Goal: Complete application form: Complete application form

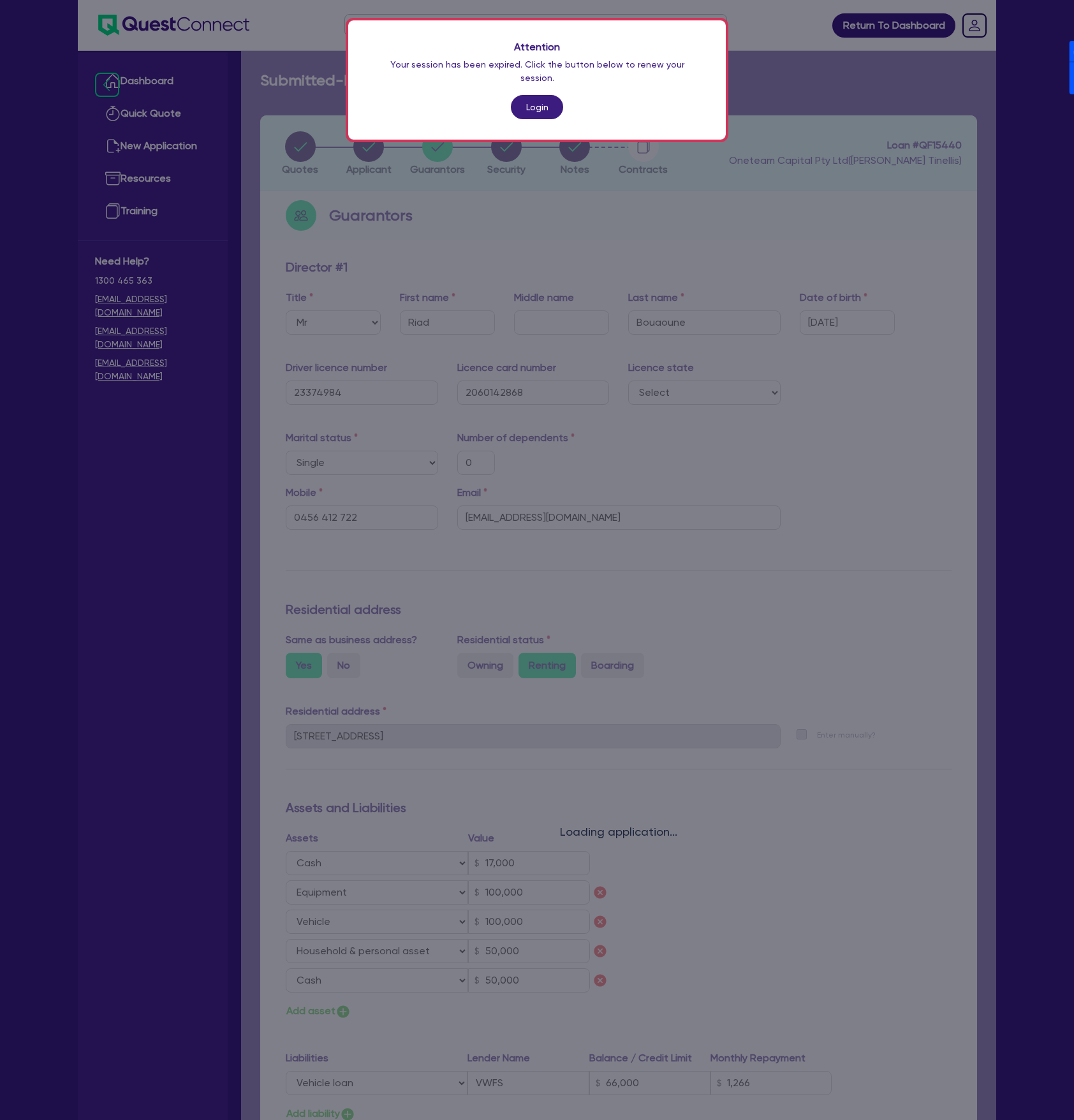
select select "MR"
select select "[GEOGRAPHIC_DATA]"
select select "SINGLE"
select select "CASH"
select select "EQUIPMENT"
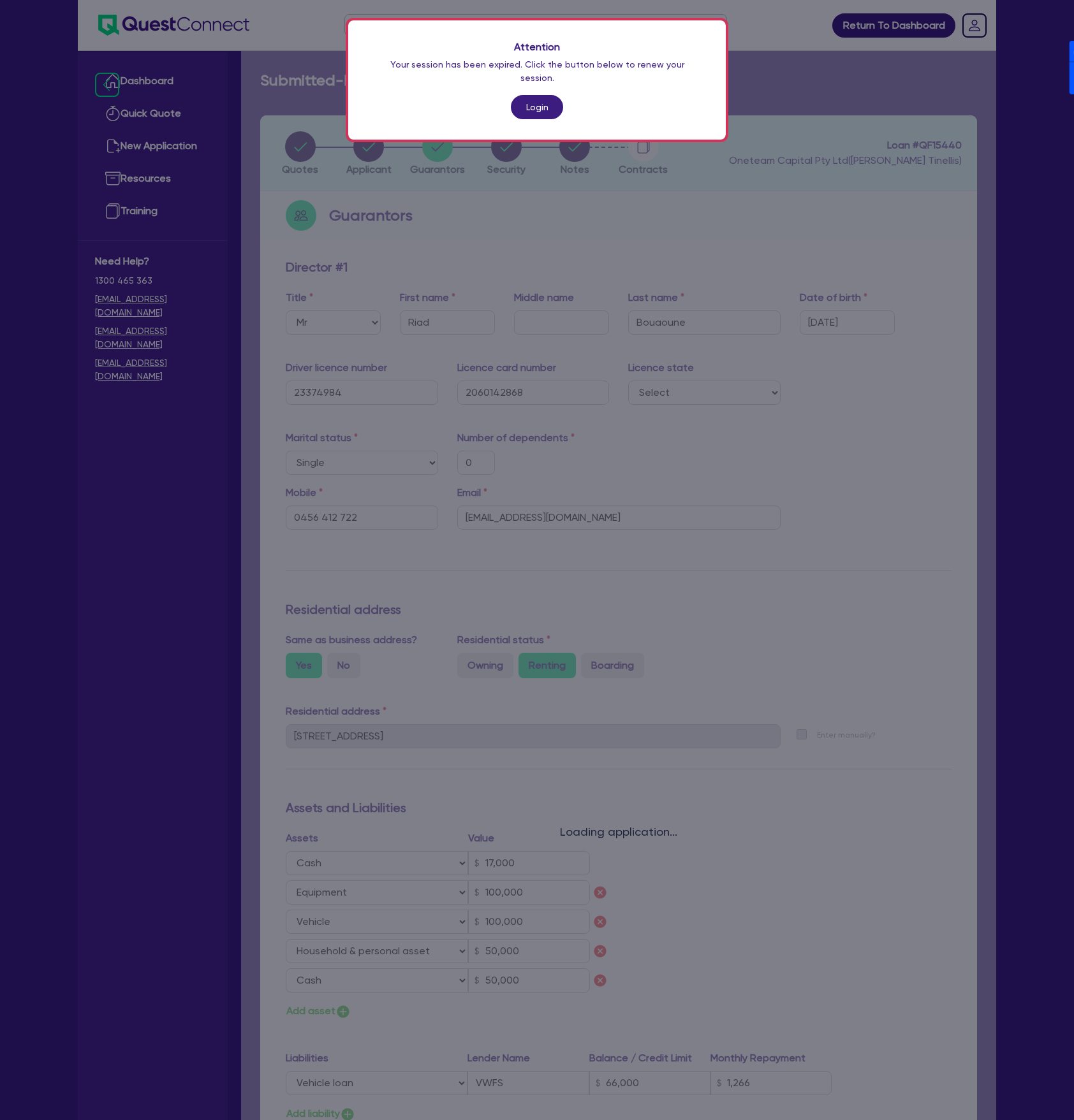
select select "VEHICLE"
select select "HOUSEHOLD_PERSONAL"
select select "CASH"
select select "VEHICLE_LOAN"
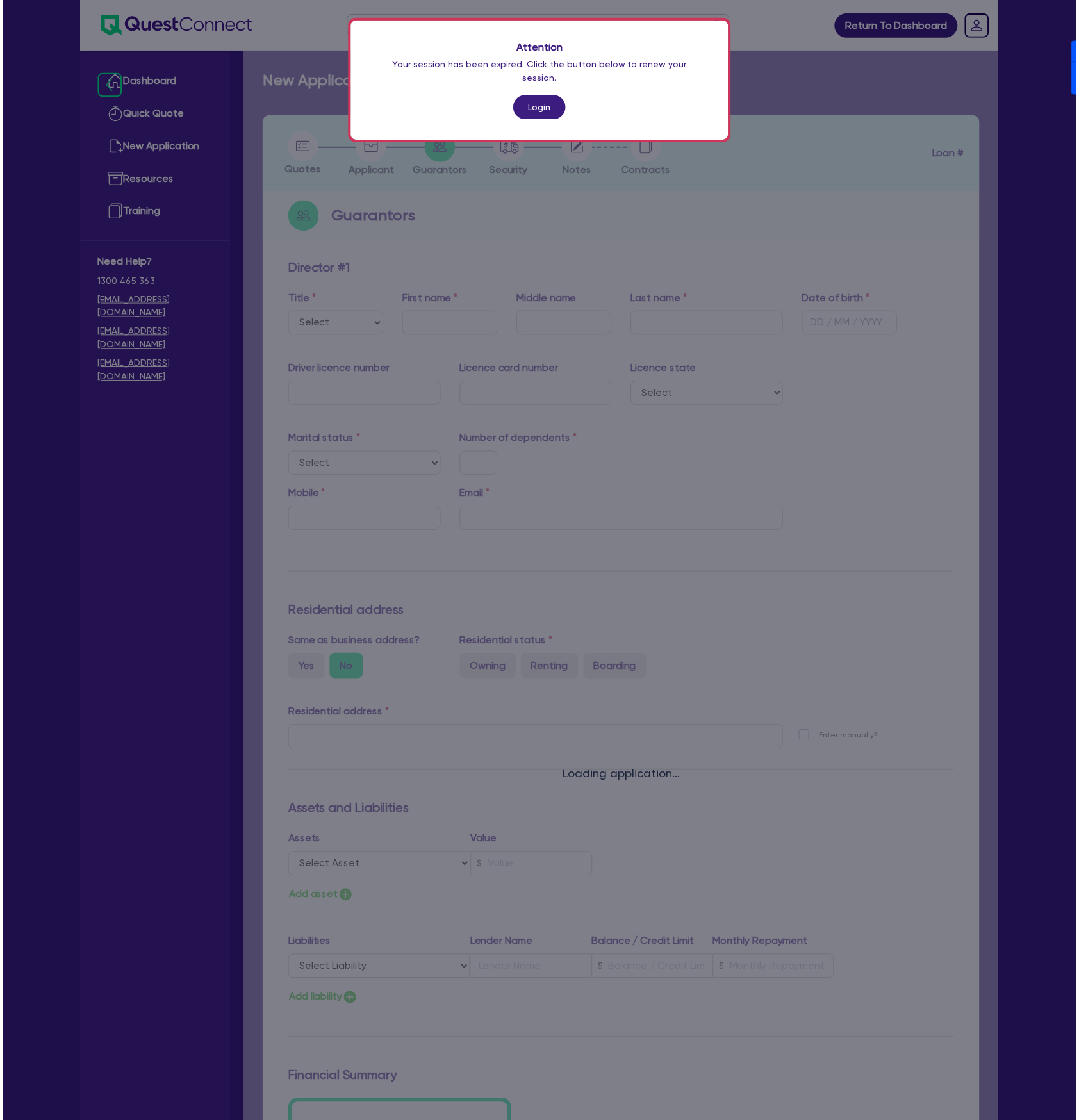
scroll to position [360, 0]
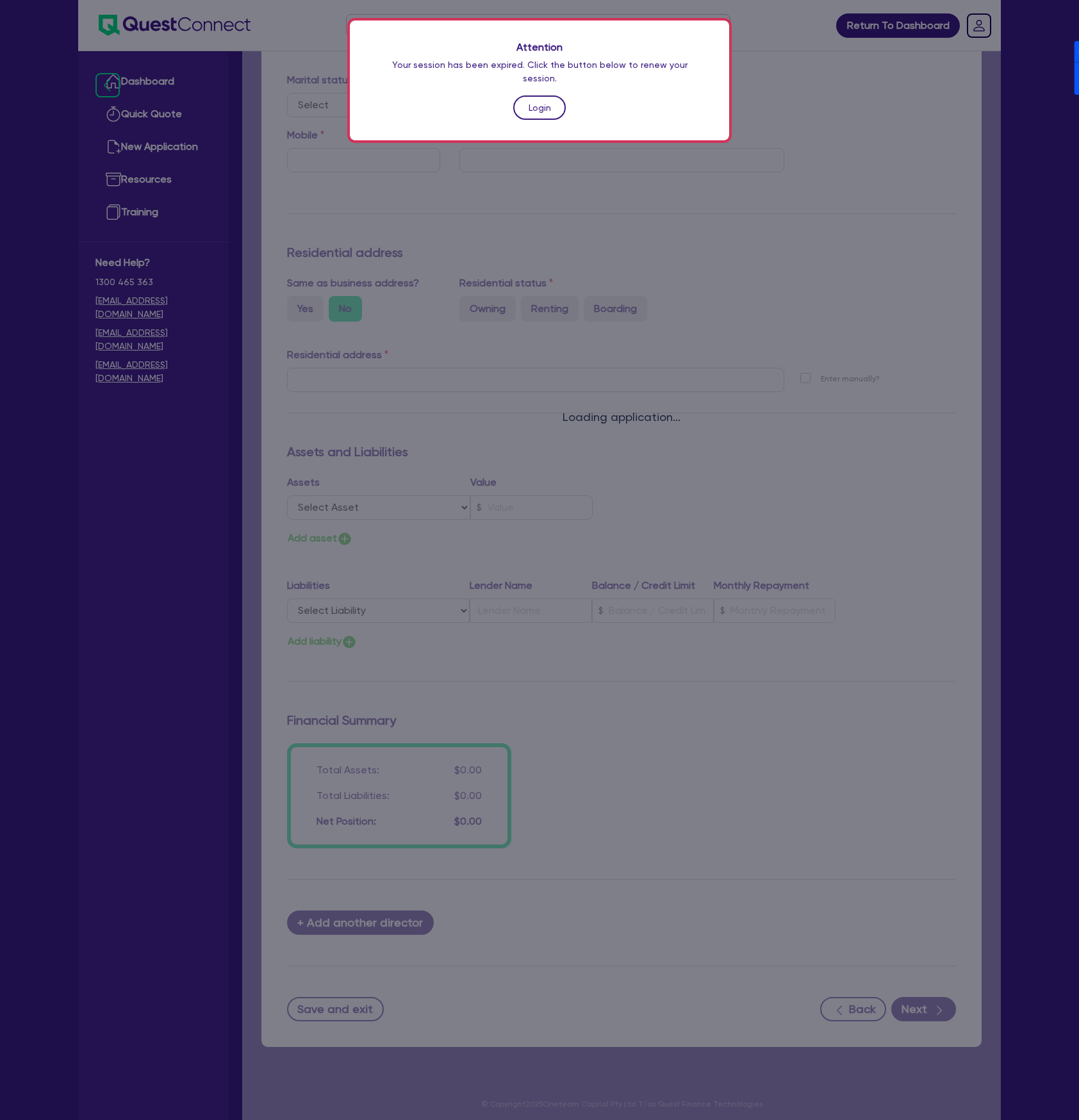
click at [533, 96] on link "Login" at bounding box center [539, 108] width 52 height 25
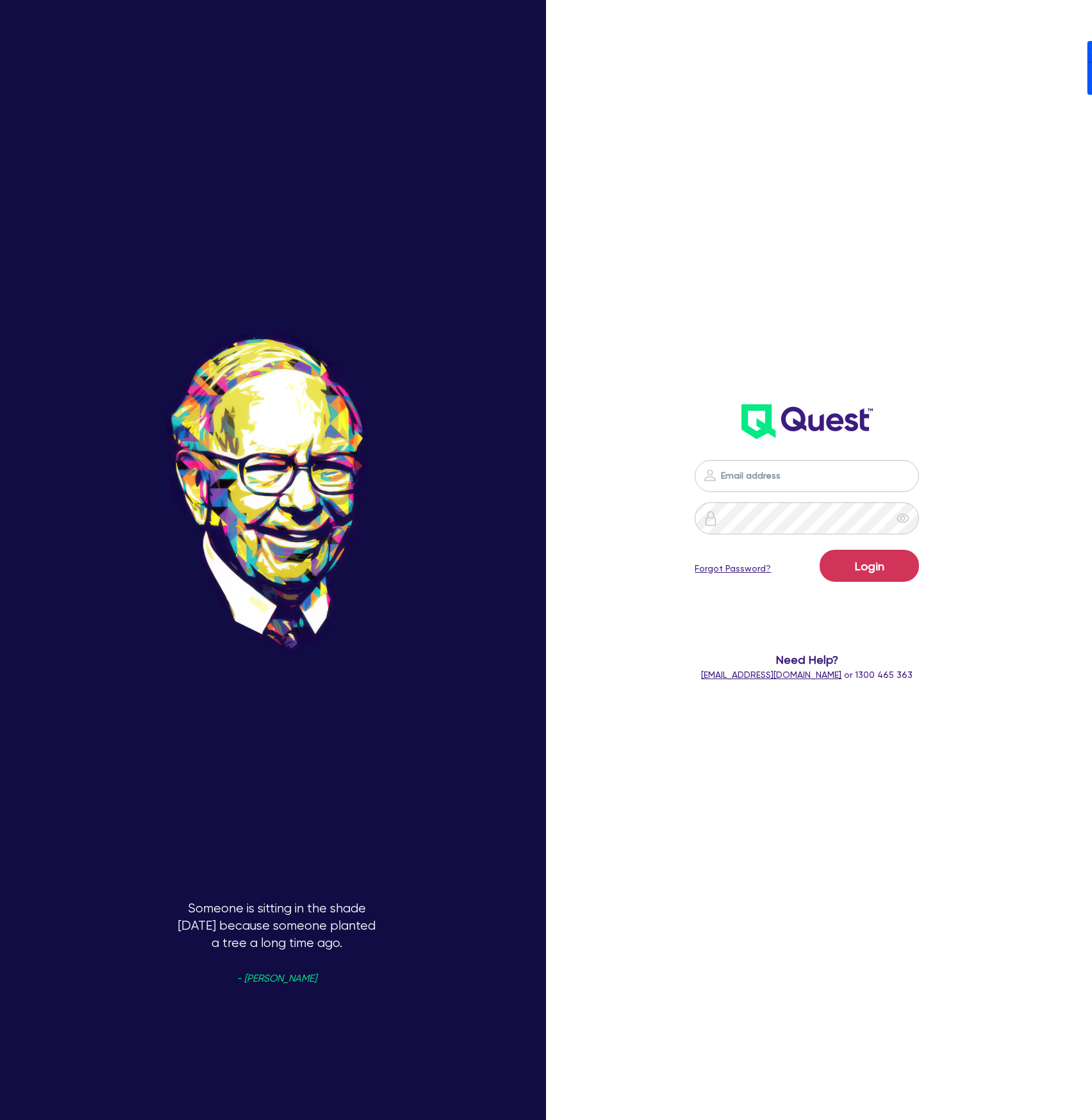
click at [807, 495] on nordpass-icon at bounding box center [807, 495] width 0 height 0
click at [0, 1120] on nordpass-autofill-portal at bounding box center [0, 1120] width 0 height 0
type input "[PERSON_NAME][EMAIL_ADDRESS][DOMAIN_NAME]"
click at [875, 572] on button "Login" at bounding box center [869, 566] width 100 height 32
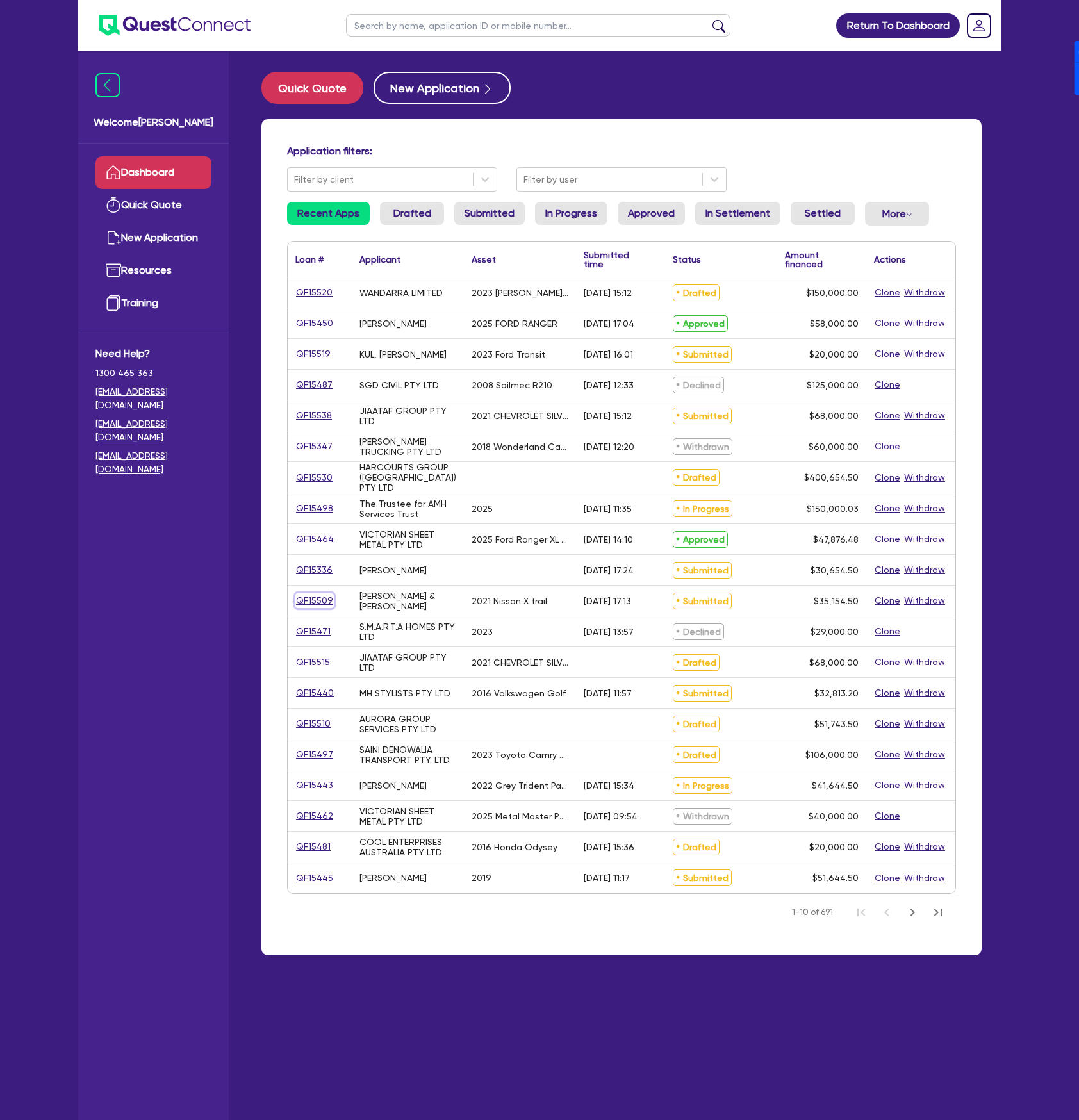
click at [316, 605] on link "QF15509" at bounding box center [314, 600] width 38 height 15
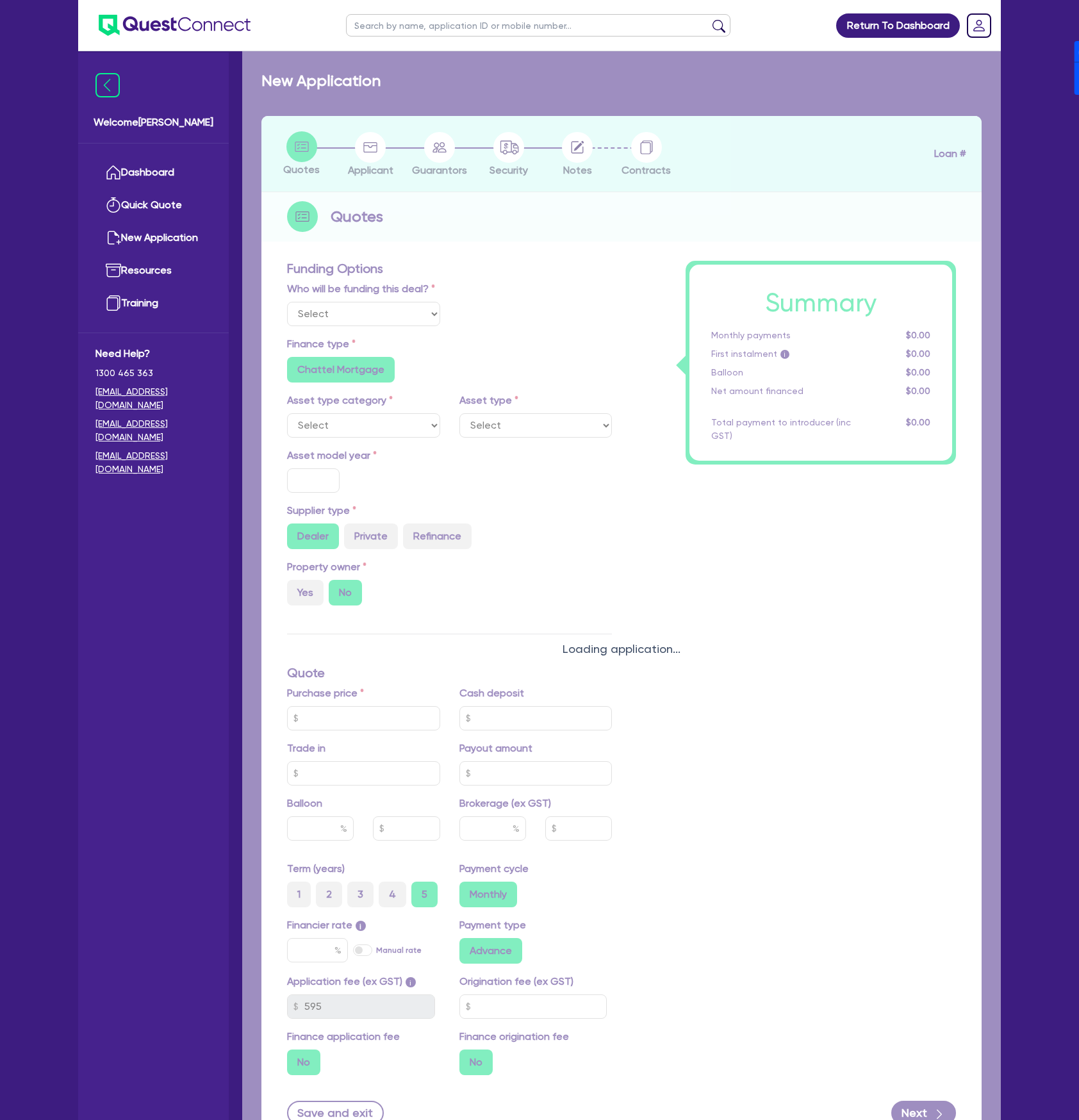
select select "Other"
select select "CARS_AND_LIGHT_TRUCKS"
type input "2021"
radio input "true"
type input "32,000"
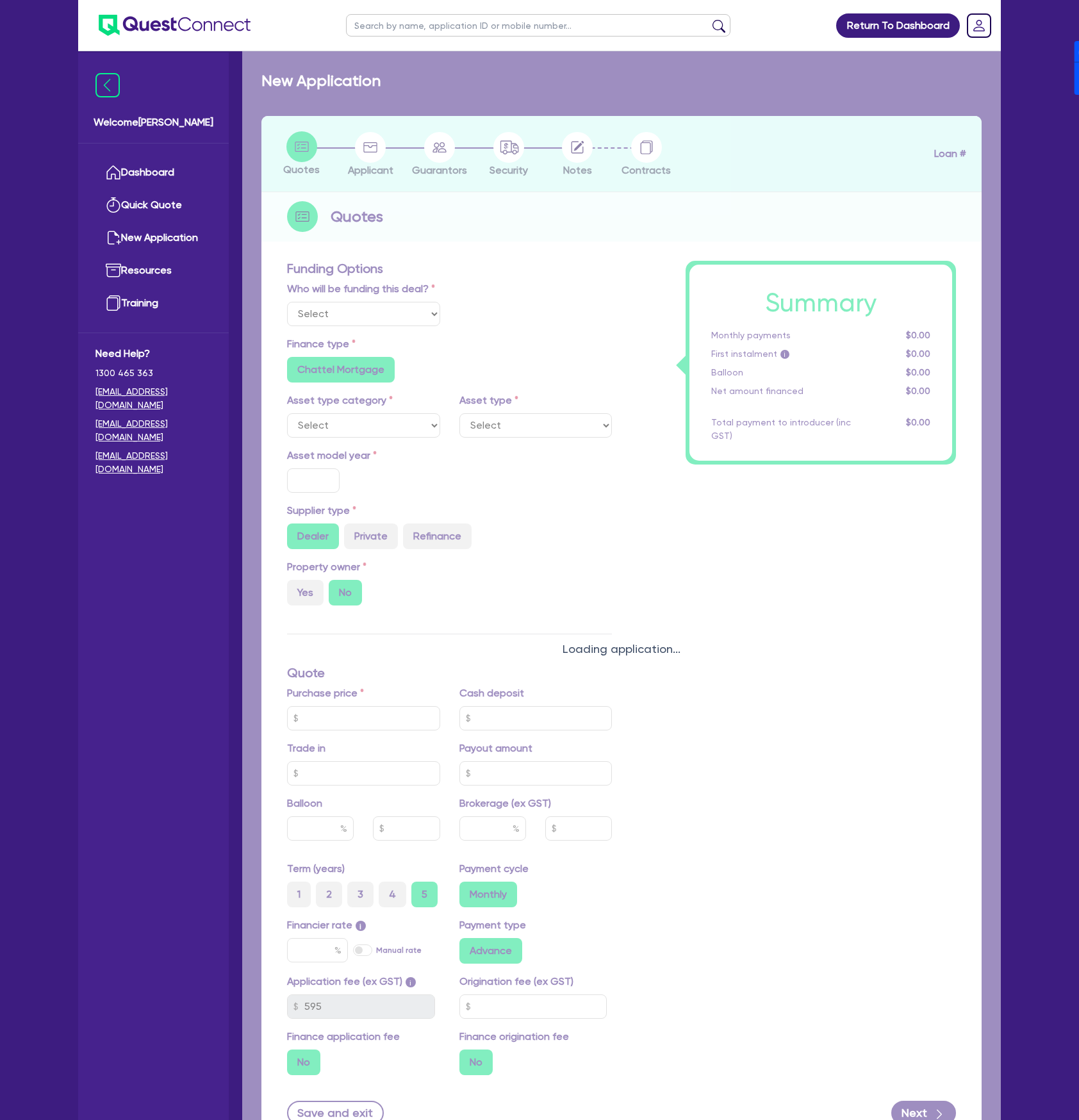
type input "17.95"
radio input "false"
type input "2,272.73"
radio input "true"
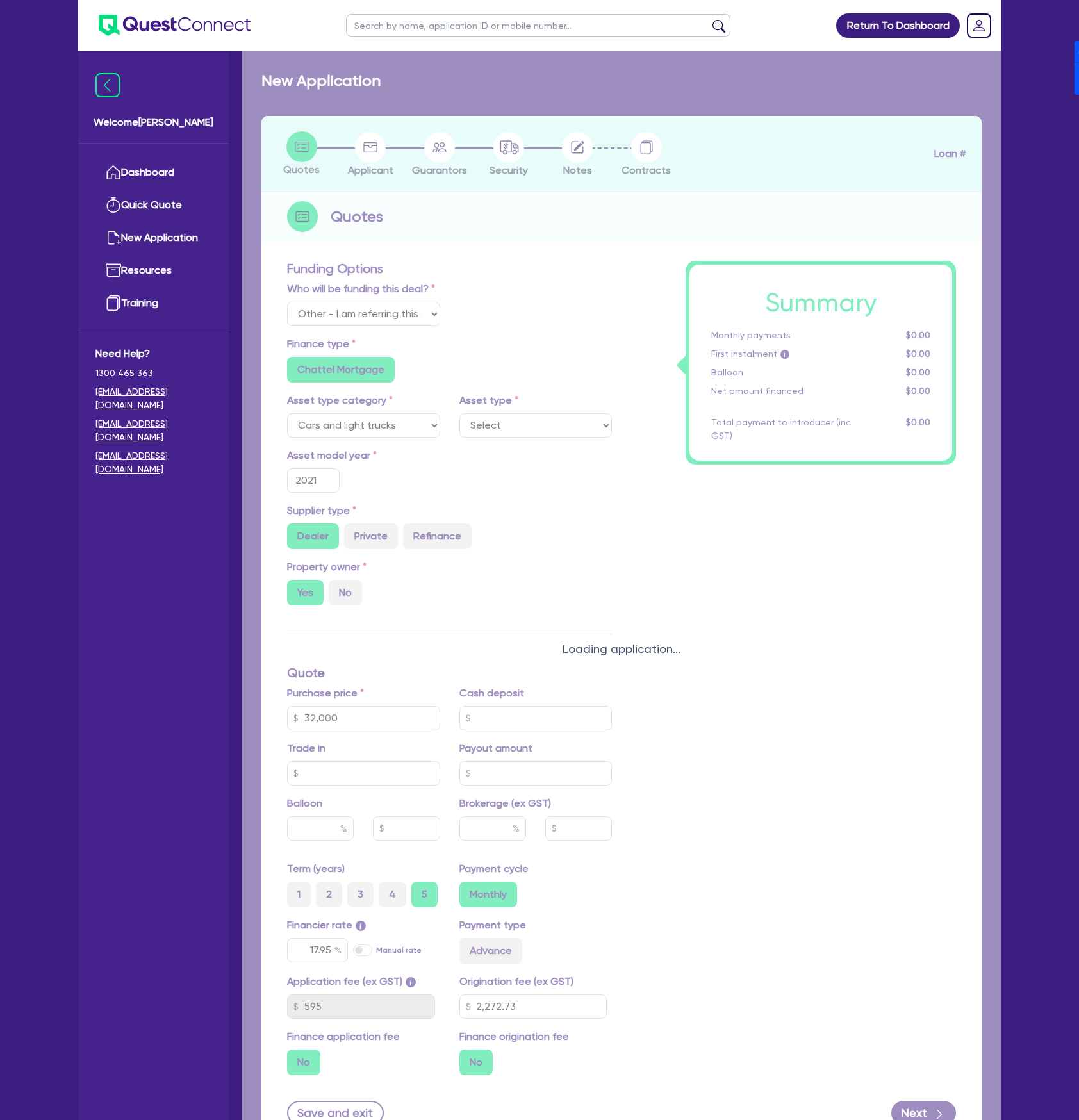
select select "PASSENGER_VEHICLES"
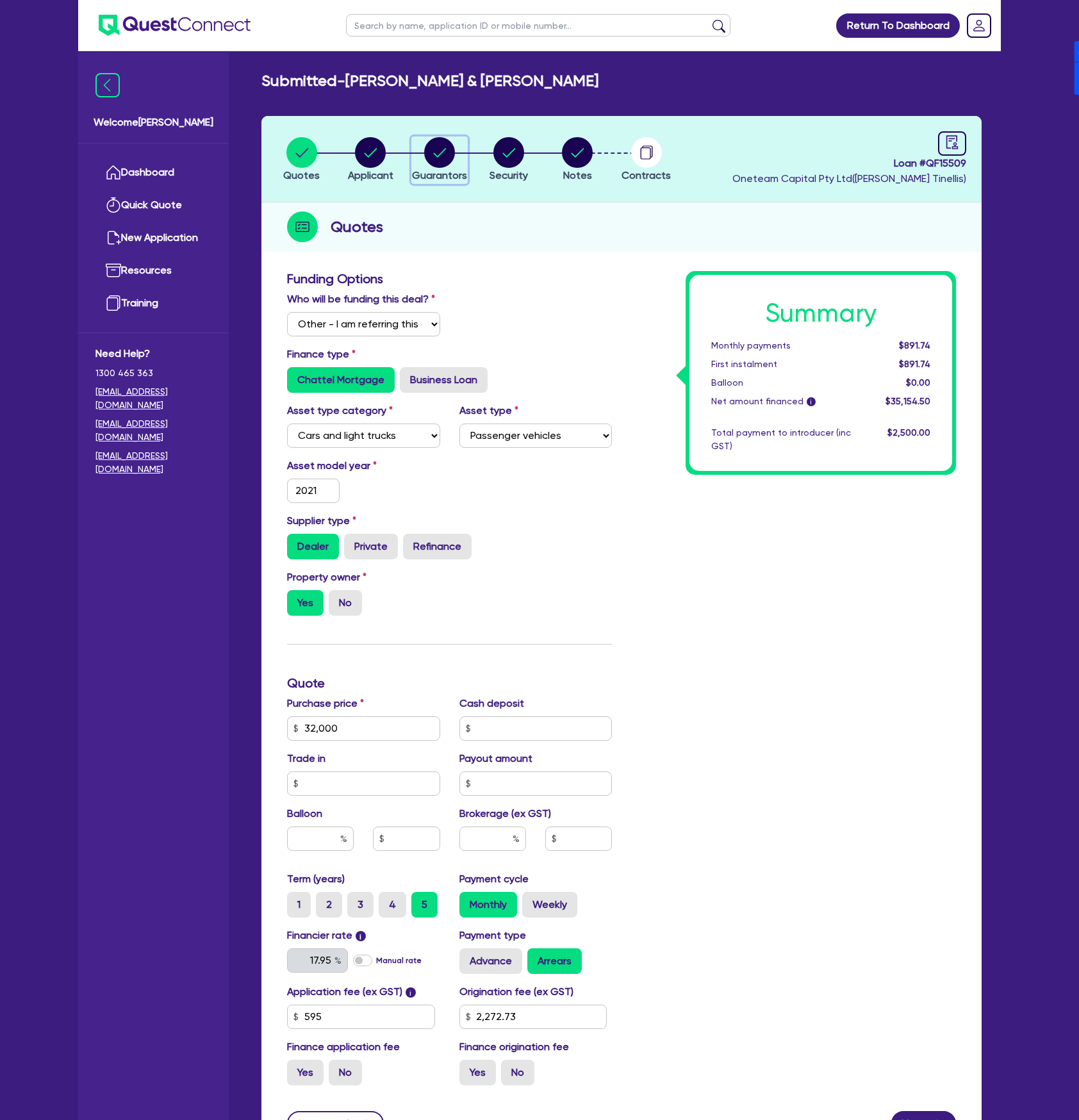
click at [424, 157] on div "button" at bounding box center [439, 153] width 55 height 31
select select "MRS"
select select "[GEOGRAPHIC_DATA]"
select select "MARRIED"
select select "PROPERTY"
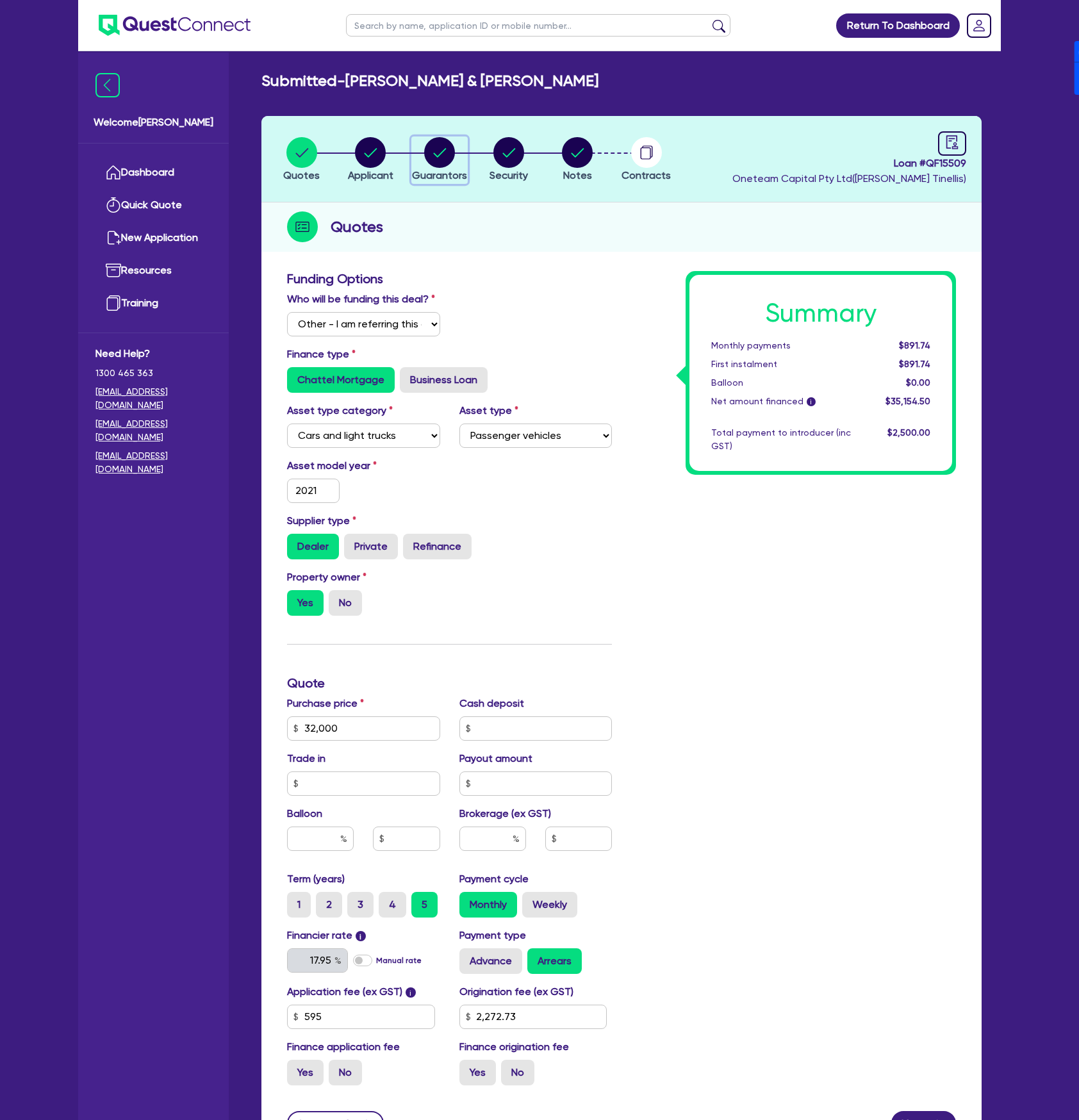
select select "HOUSEHOLD_PERSONAL"
select select "VEHICLE"
select select "CASH"
select select "MORTGAGE"
select select "VEHICLE_LOAN"
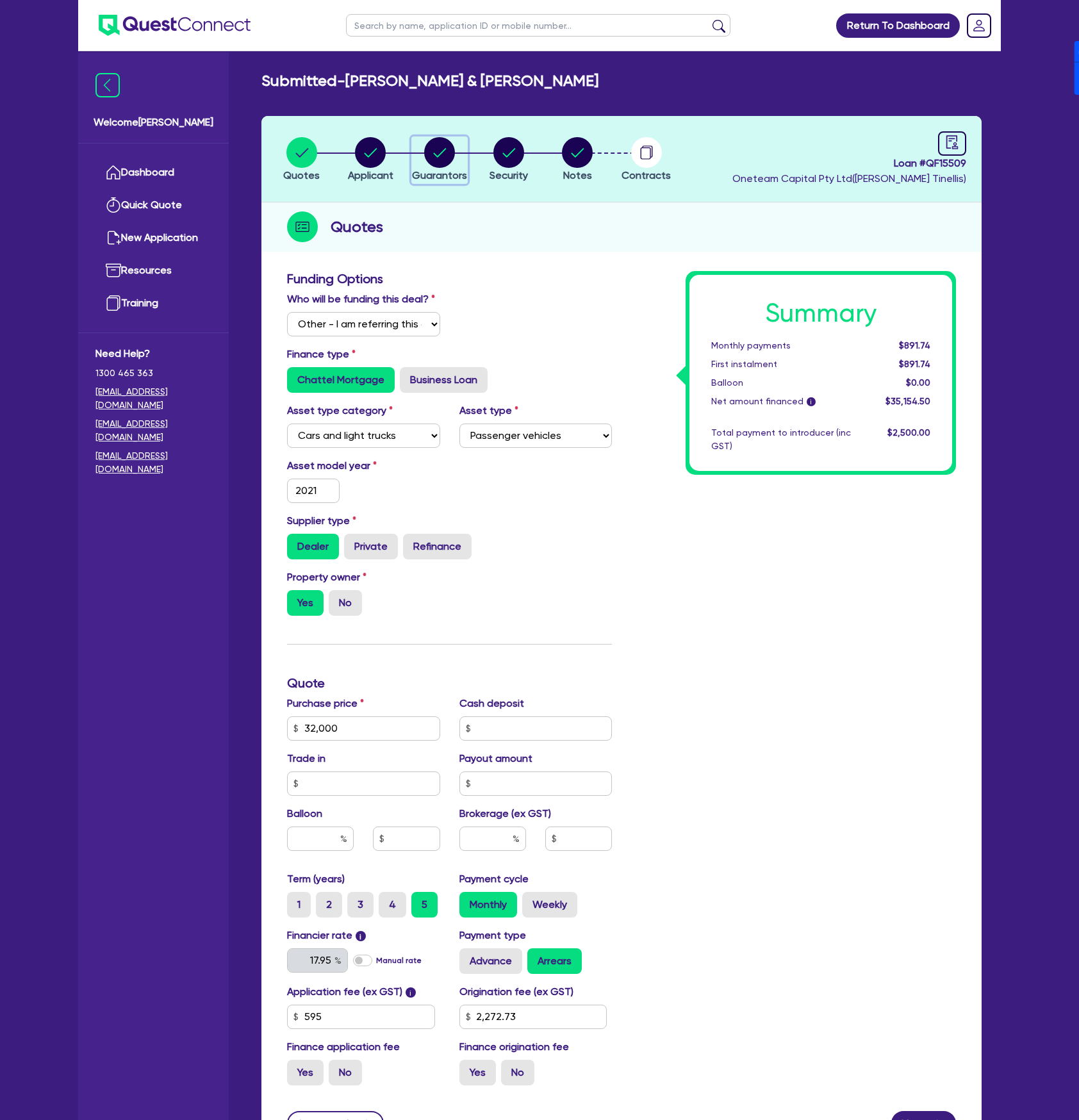
select select "OTHER"
select select "MR"
select select "[GEOGRAPHIC_DATA]"
select select "MARRIED"
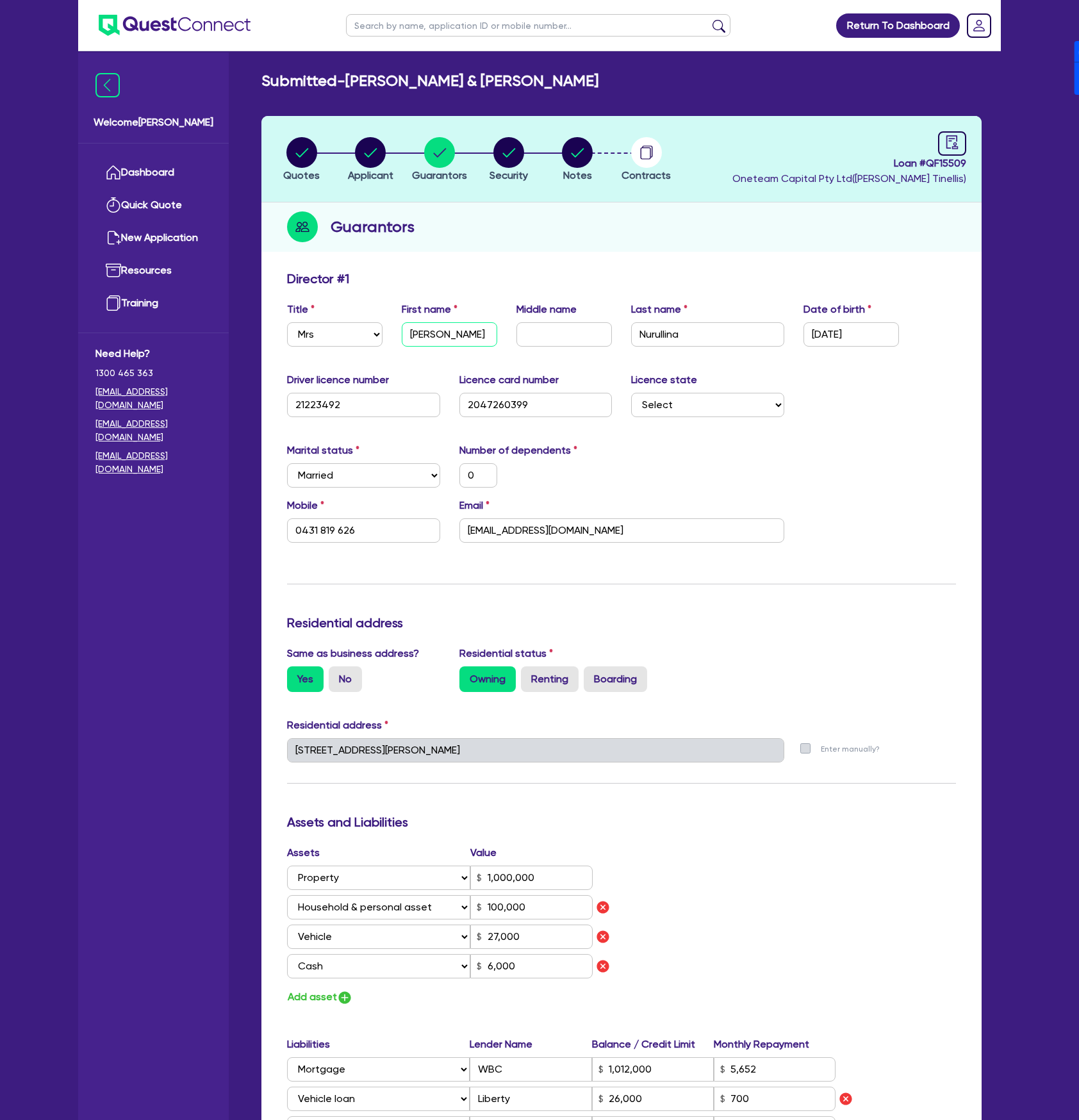
click at [434, 326] on input "[PERSON_NAME]" at bounding box center [450, 334] width 96 height 25
click at [691, 332] on input "Nurullina" at bounding box center [708, 334] width 153 height 25
click at [620, 535] on input "[EMAIL_ADDRESS][DOMAIN_NAME]" at bounding box center [622, 530] width 325 height 25
click at [365, 529] on input "0431 819 626" at bounding box center [364, 530] width 153 height 25
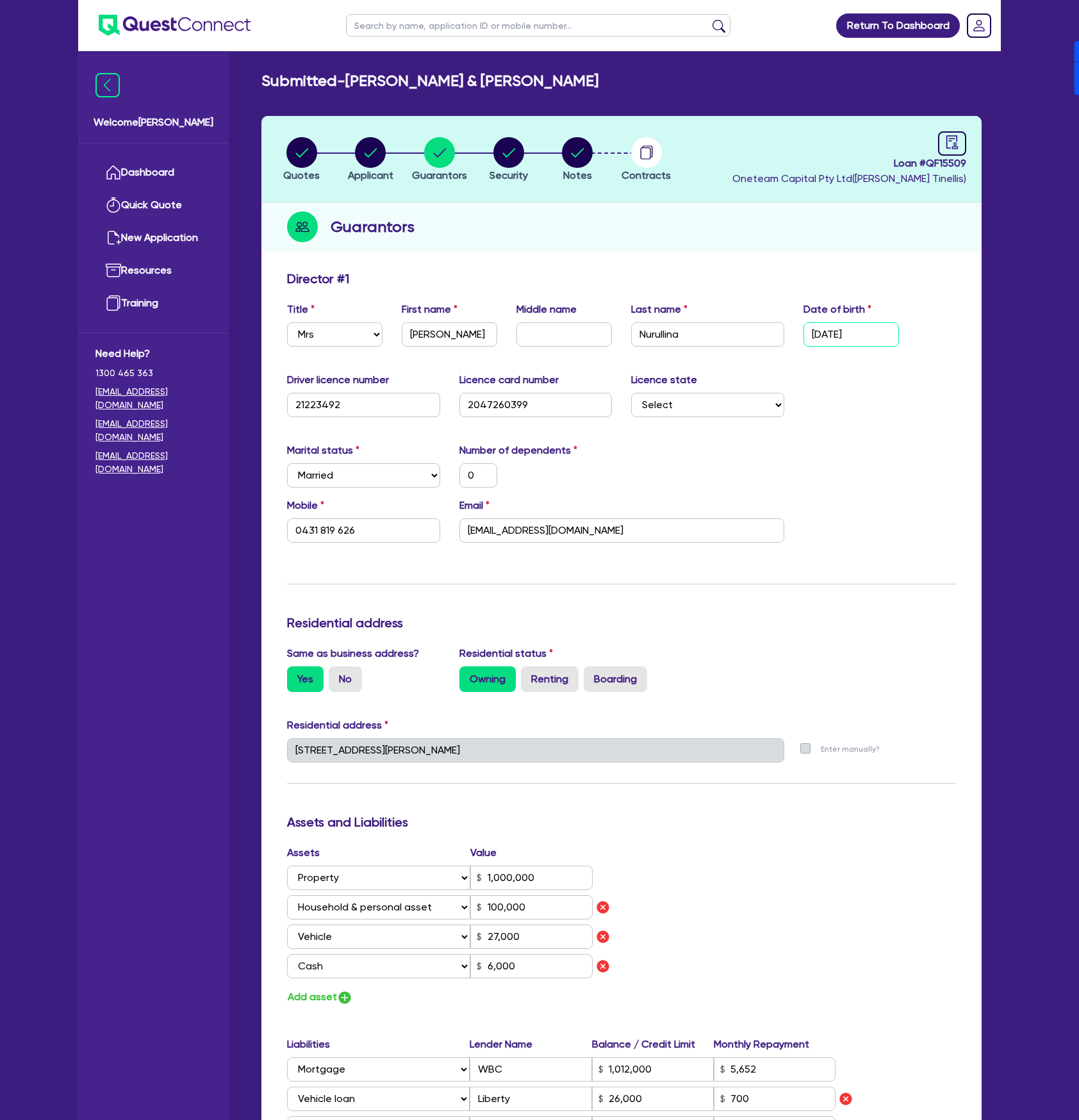
click at [883, 332] on input "[DATE]" at bounding box center [851, 334] width 96 height 25
click at [393, 401] on input "21223492" at bounding box center [364, 405] width 153 height 25
click at [543, 387] on div "Licence card number 2047260399" at bounding box center [536, 394] width 172 height 45
drag, startPoint x: 533, startPoint y: 413, endPoint x: 560, endPoint y: 413, distance: 27.0
click at [533, 413] on input "2047260399" at bounding box center [536, 405] width 153 height 25
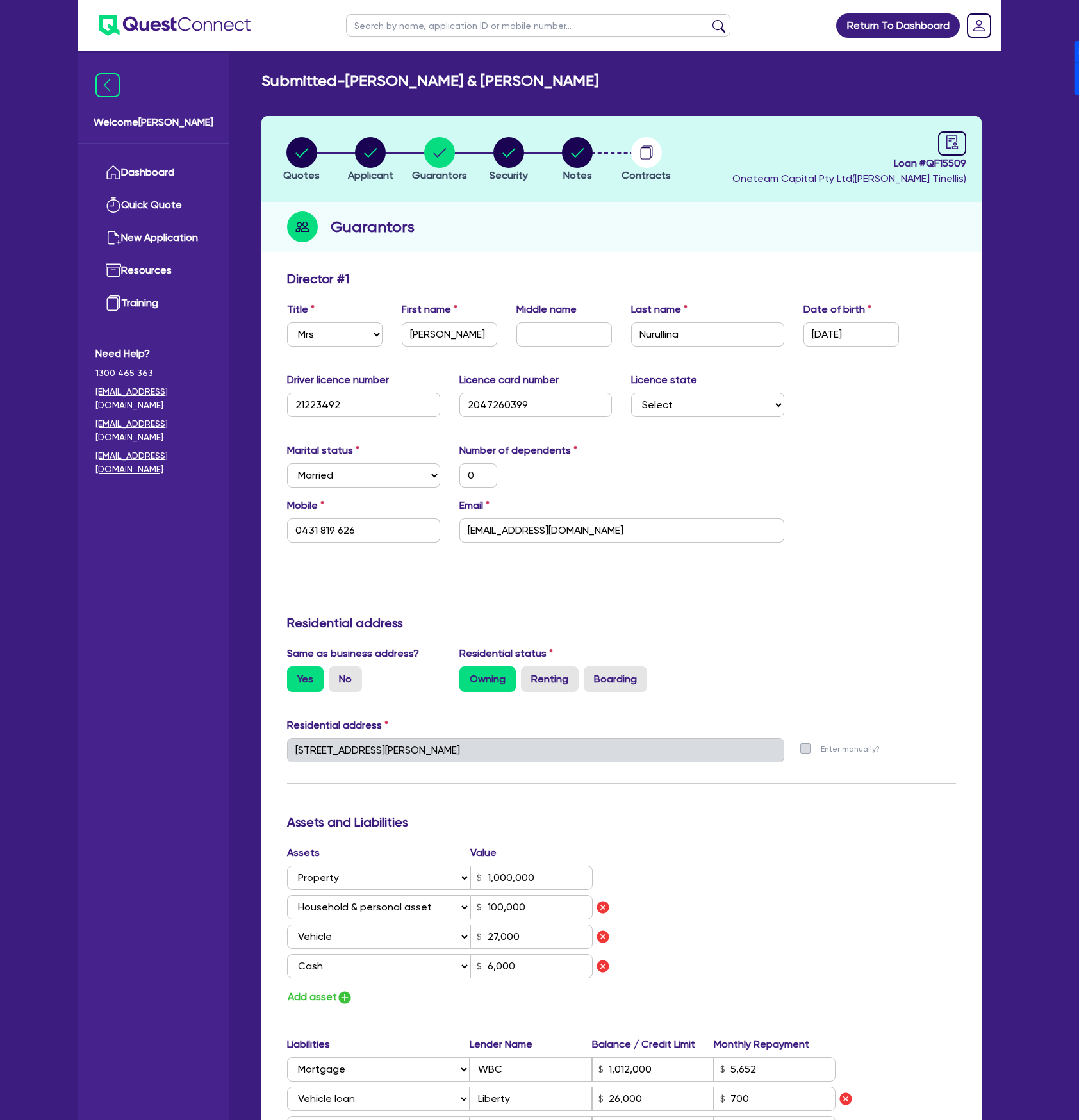
drag, startPoint x: 350, startPoint y: 81, endPoint x: 673, endPoint y: 70, distance: 323.2
copy h2 "[PERSON_NAME] & [PERSON_NAME]"
click at [147, 156] on link "Dashboard" at bounding box center [153, 173] width 116 height 33
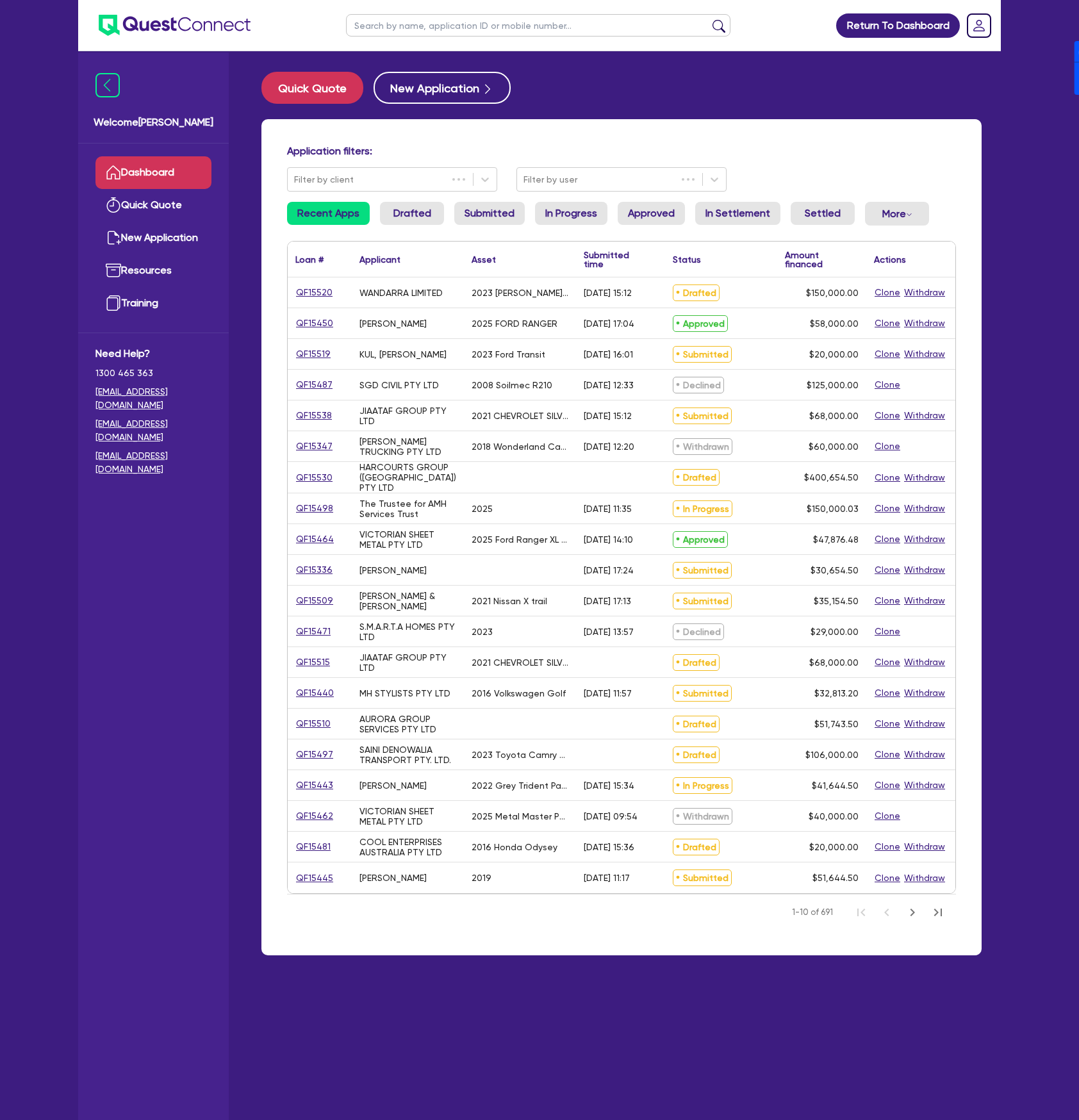
click at [466, 22] on input "text" at bounding box center [538, 25] width 384 height 23
type input "[PERSON_NAME]"
click at [709, 19] on button "submit" at bounding box center [719, 28] width 21 height 18
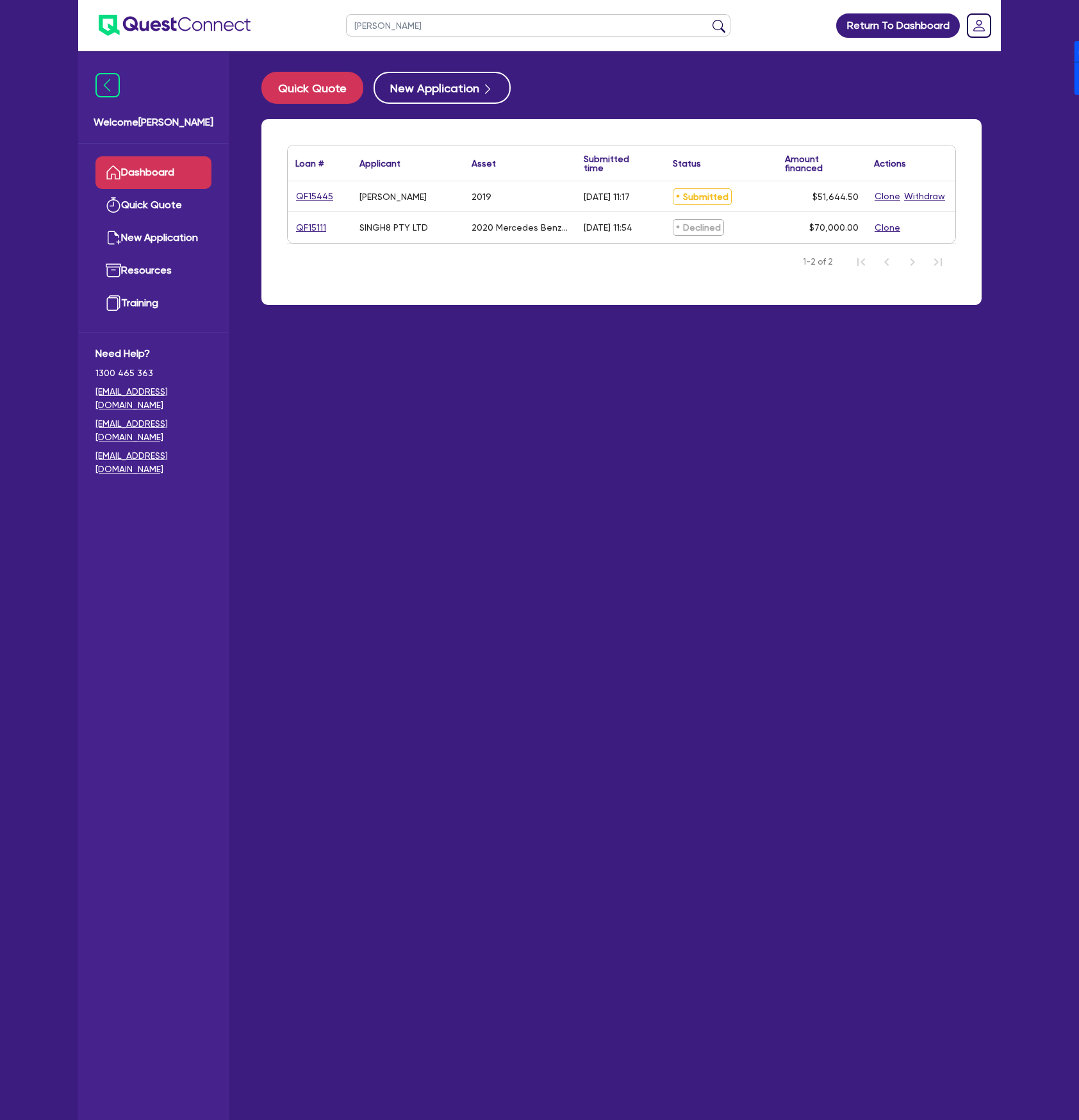
click at [311, 204] on div "QF15445" at bounding box center [320, 196] width 64 height 30
click at [323, 195] on link "QF15445" at bounding box center [314, 196] width 38 height 15
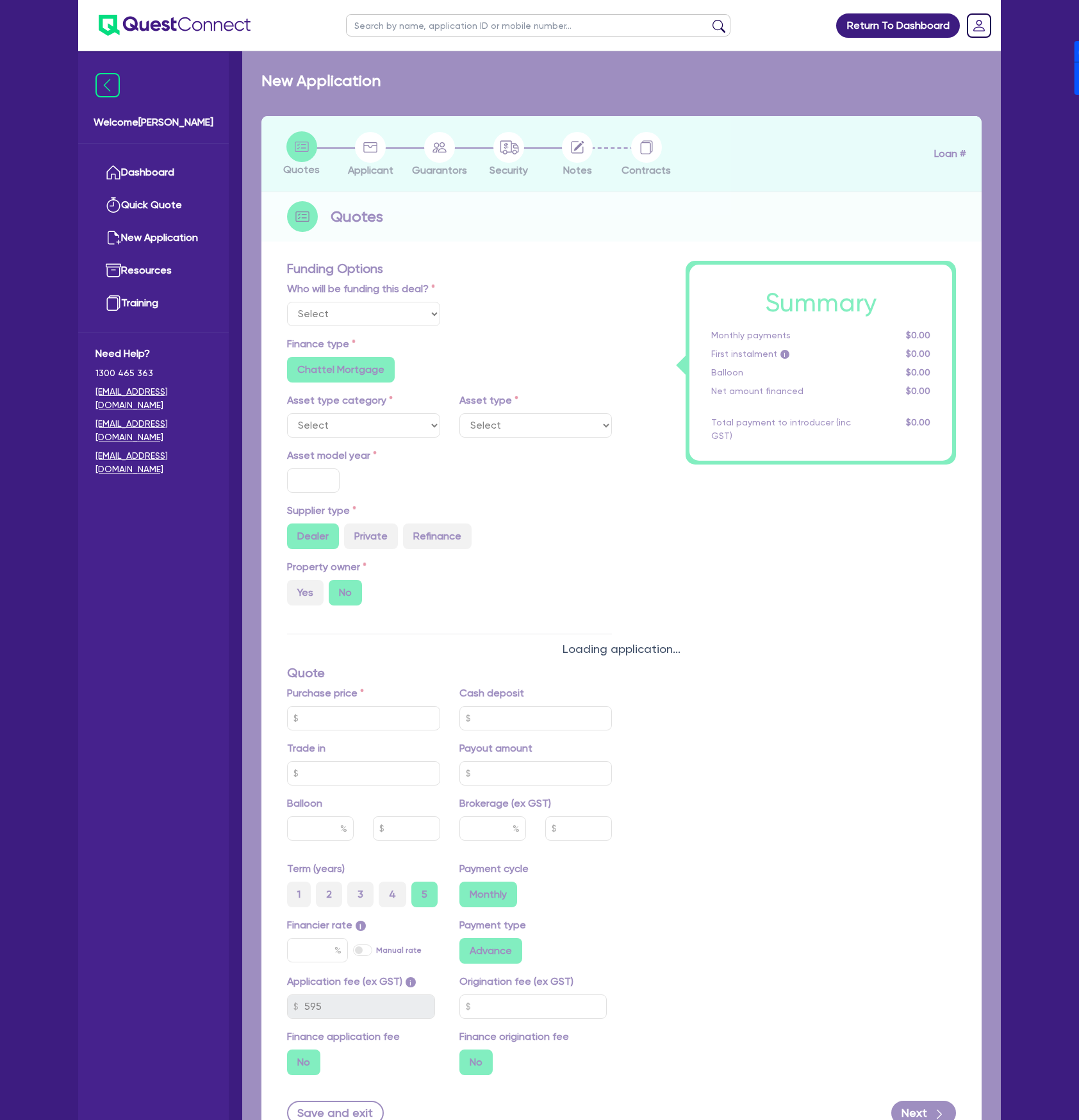
select select "Other"
select select "CARS_AND_LIGHT_TRUCKS"
type input "2019"
radio input "true"
type input "50,000"
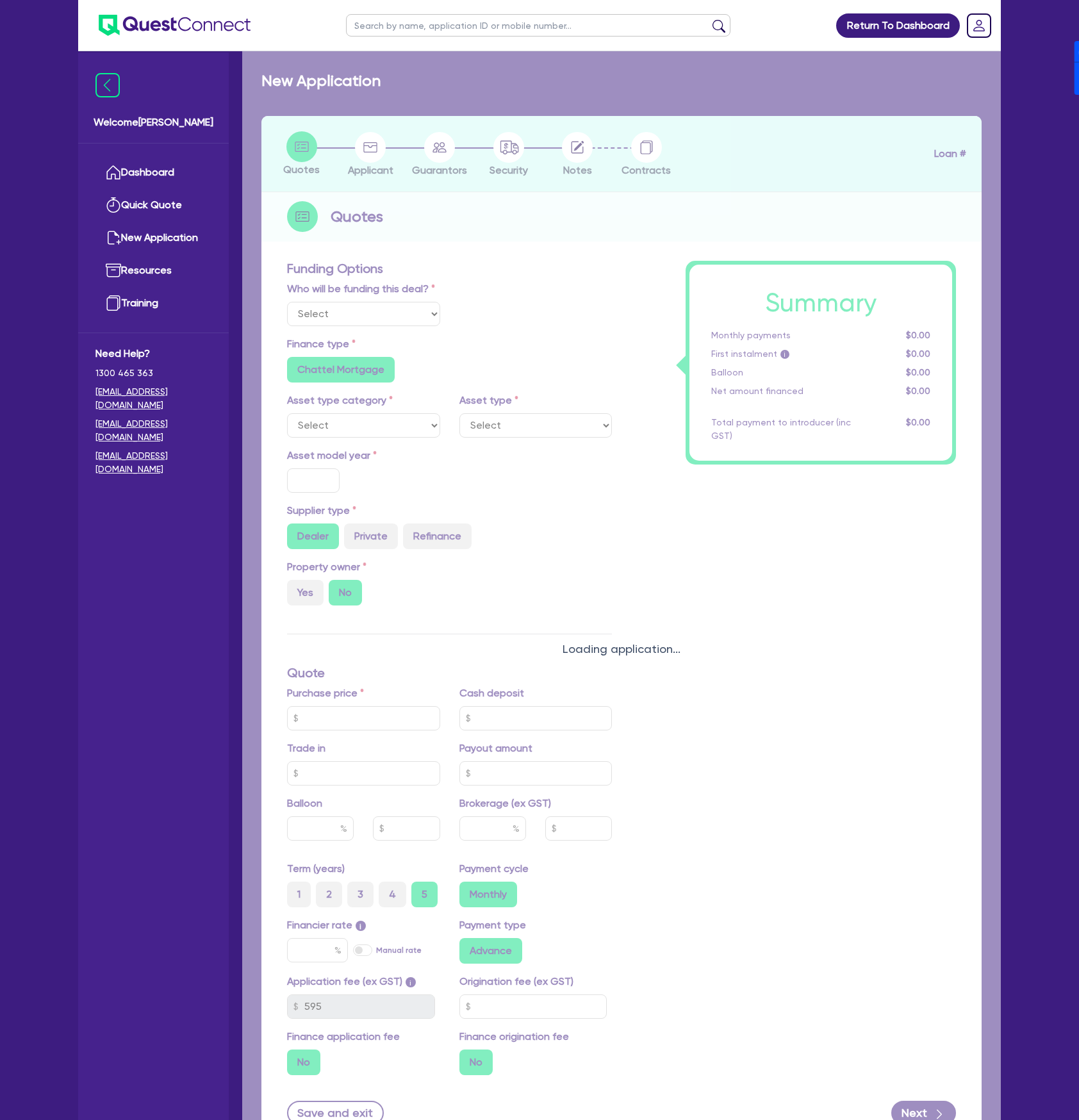
type input "30"
type input "15,000"
type input "4"
type input "2,065.78"
type input "17.95"
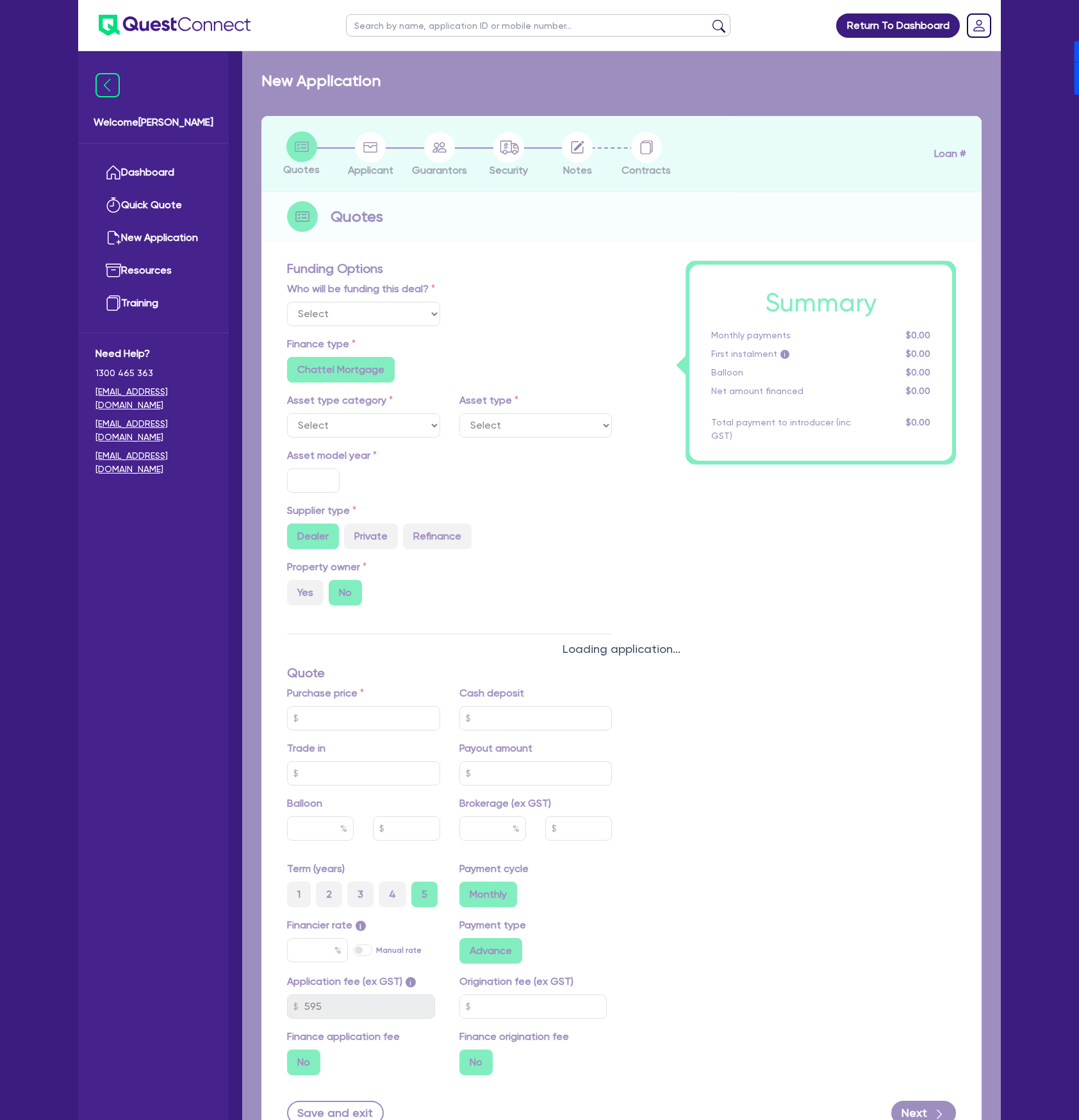
radio input "false"
type input "900"
radio input "true"
select select "PASSENGER_VEHICLES"
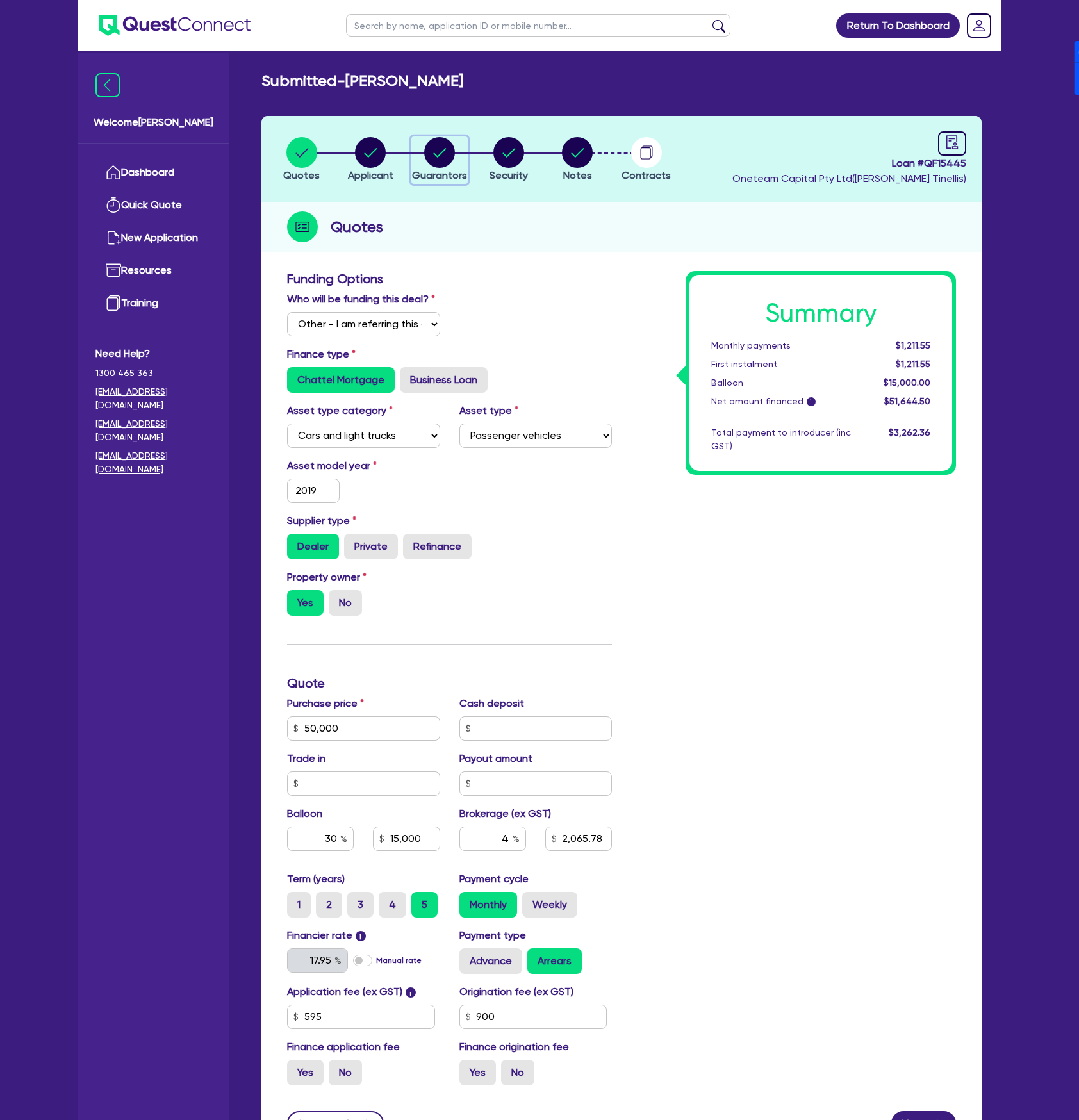
click at [442, 160] on circle "button" at bounding box center [440, 153] width 31 height 31
select select "MR"
select select "QLD"
select select "MARRIED"
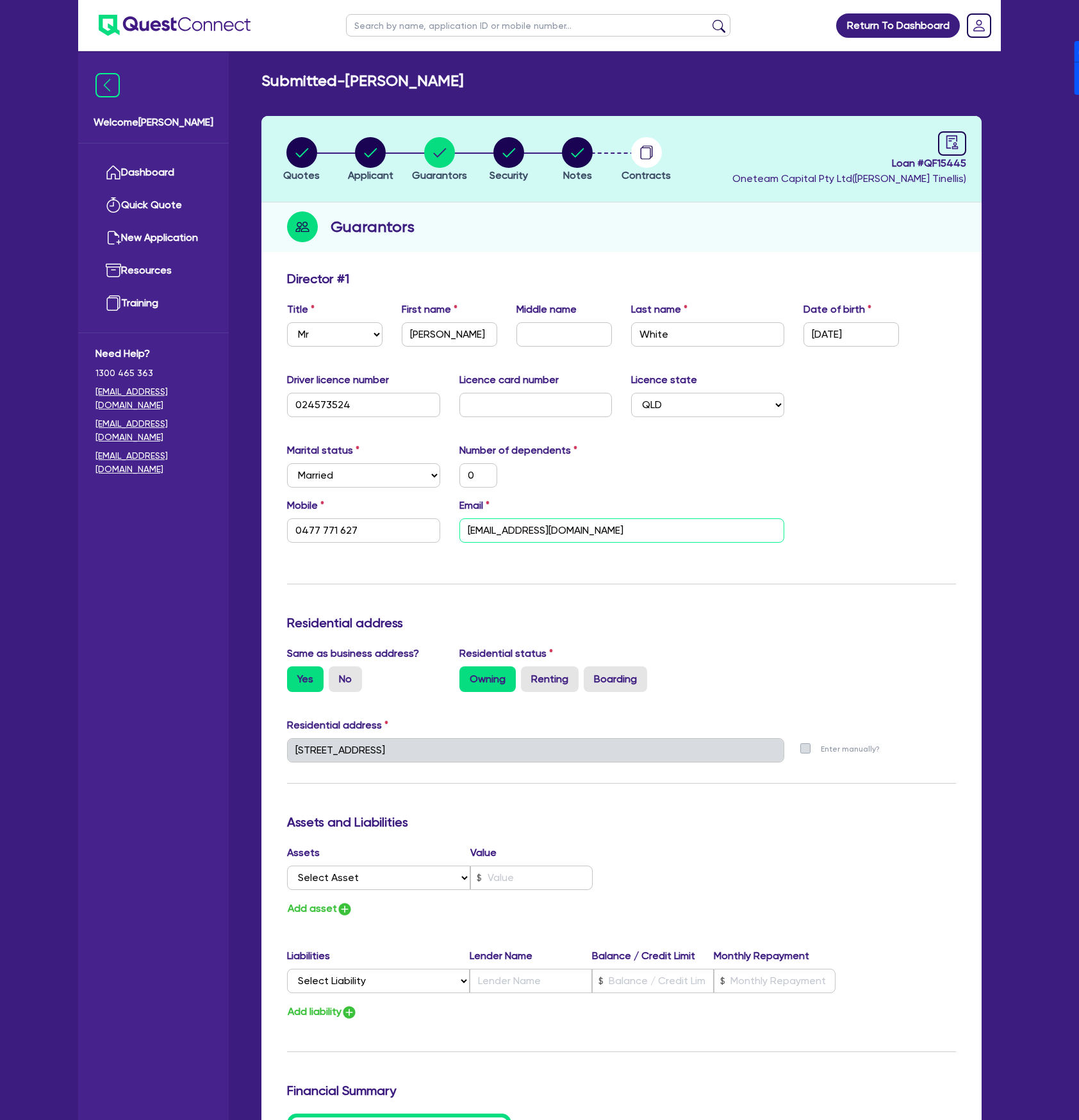
click at [618, 536] on input "[EMAIL_ADDRESS][DOMAIN_NAME]" at bounding box center [622, 530] width 325 height 25
click at [382, 532] on input "0477 771 627" at bounding box center [364, 530] width 153 height 25
drag, startPoint x: 467, startPoint y: 333, endPoint x: 725, endPoint y: 332, distance: 258.0
click at [725, 332] on div "Title Select Mr Mrs Ms Miss Dr First name [PERSON_NAME] Middle name Last name W…" at bounding box center [622, 329] width 688 height 55
click at [164, 175] on link "Dashboard" at bounding box center [153, 173] width 116 height 33
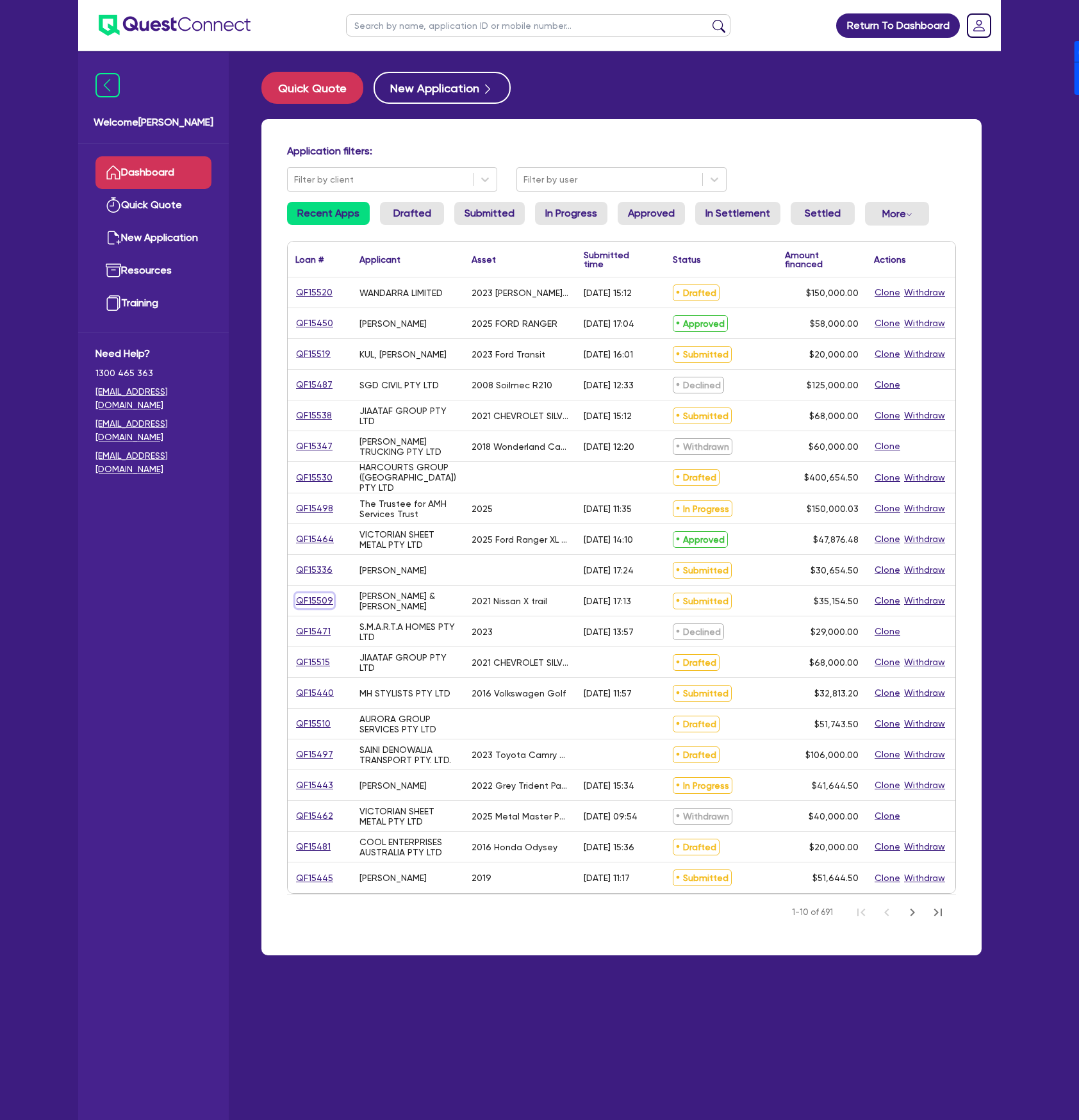
click at [322, 600] on link "QF15509" at bounding box center [314, 600] width 38 height 15
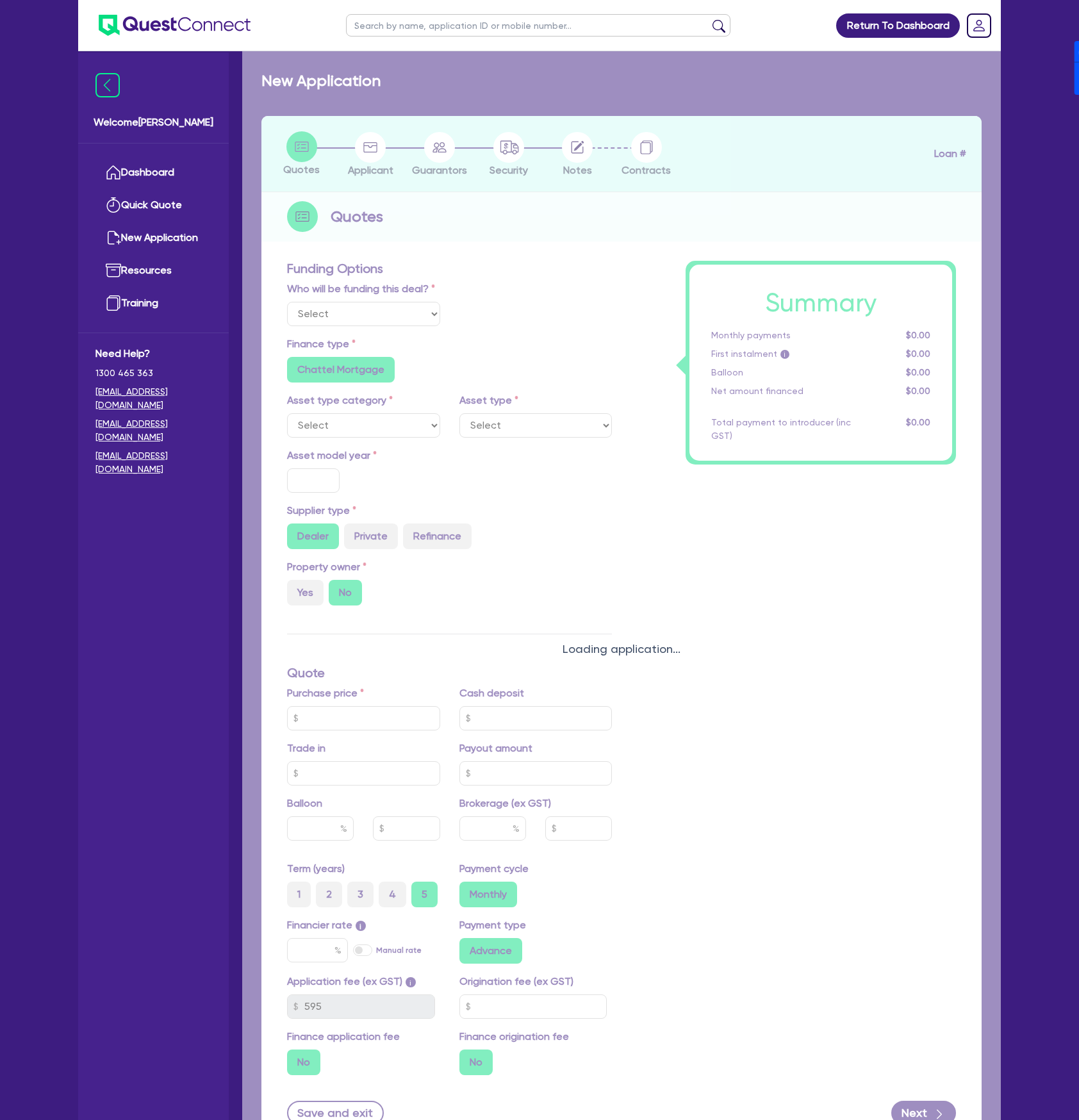
select select "Other"
select select "CARS_AND_LIGHT_TRUCKS"
type input "2021"
radio input "true"
type input "32,000"
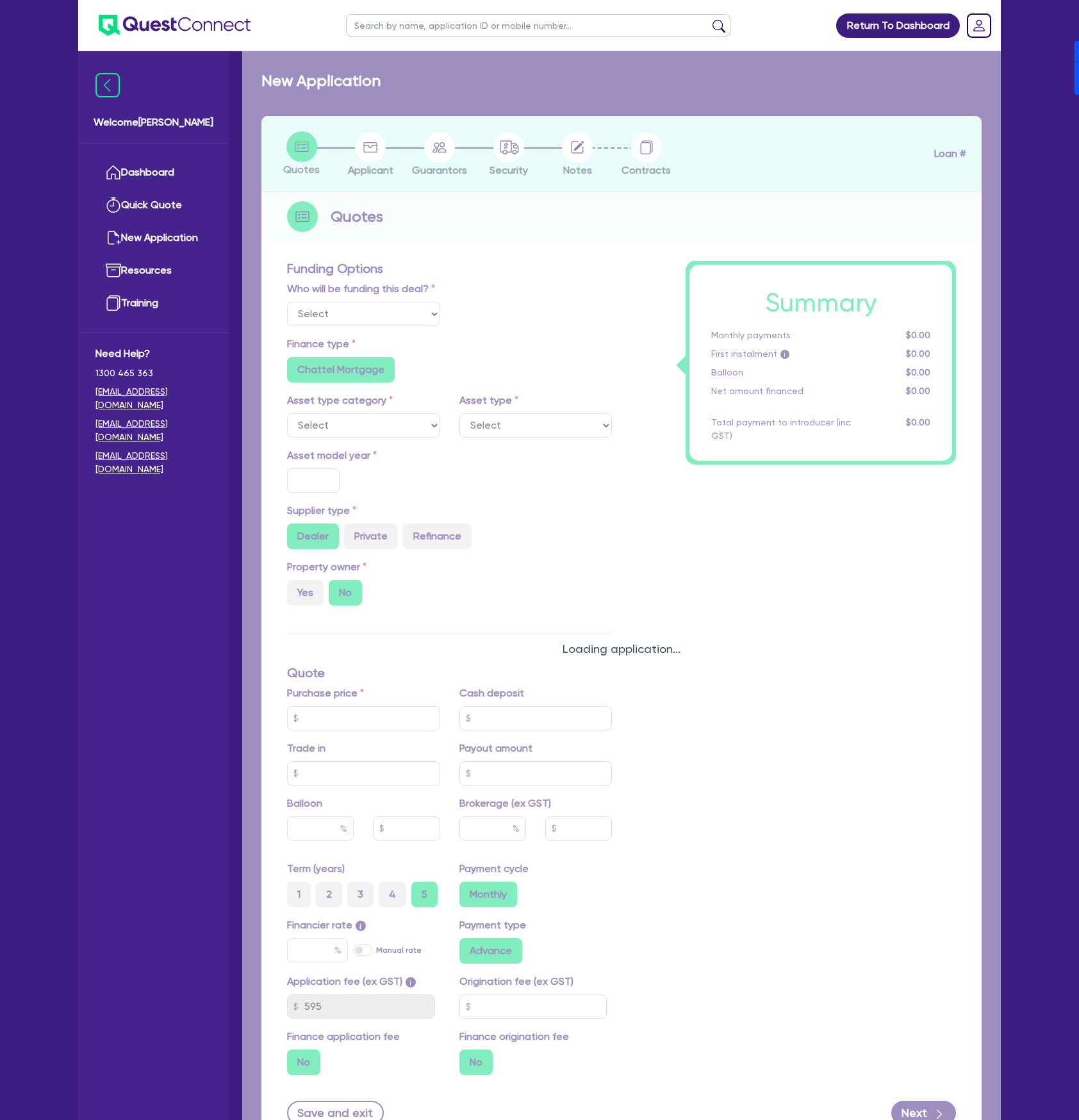
type input "17.95"
radio input "false"
type input "2,272.73"
radio input "true"
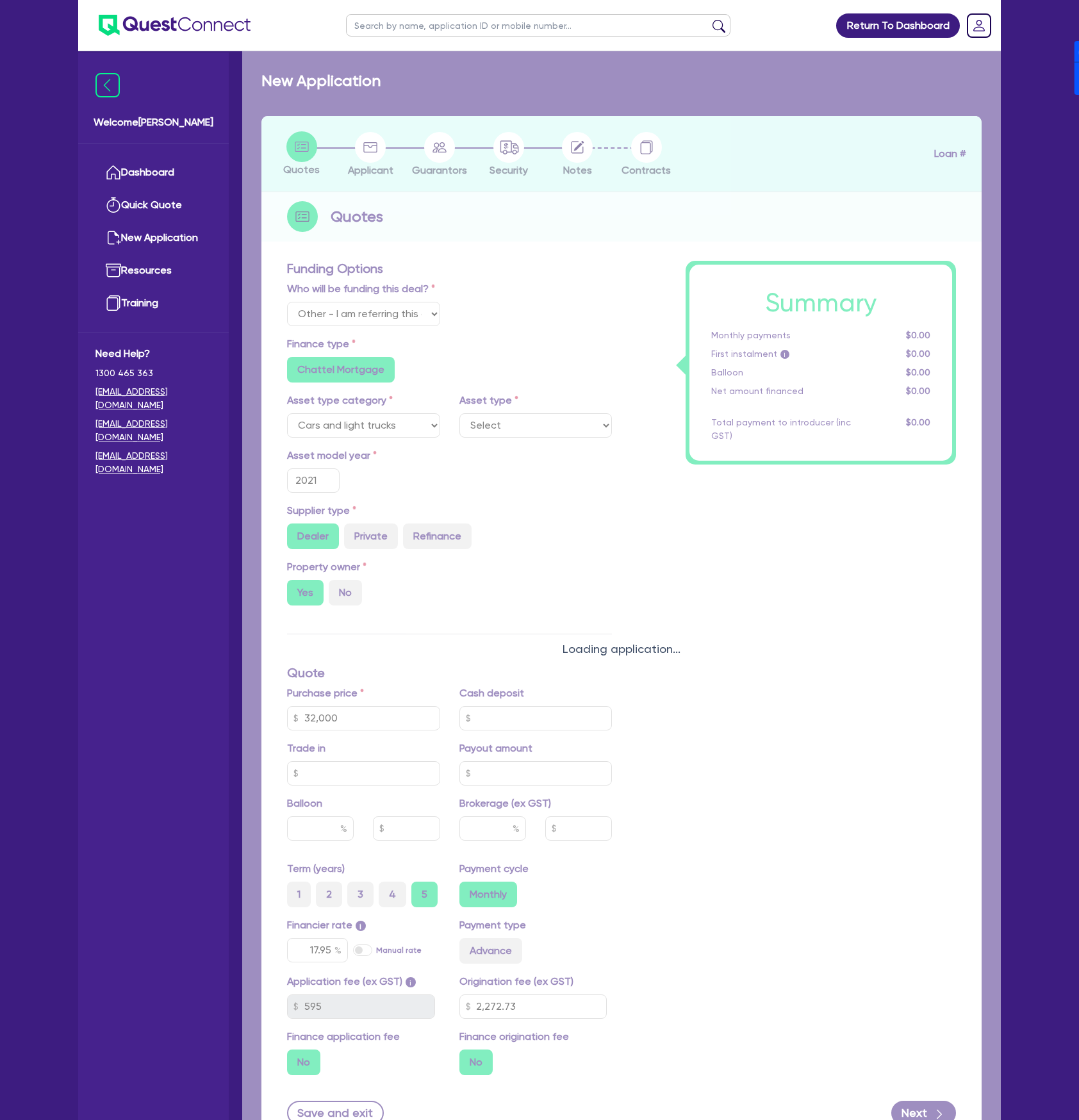
select select "PASSENGER_VEHICLES"
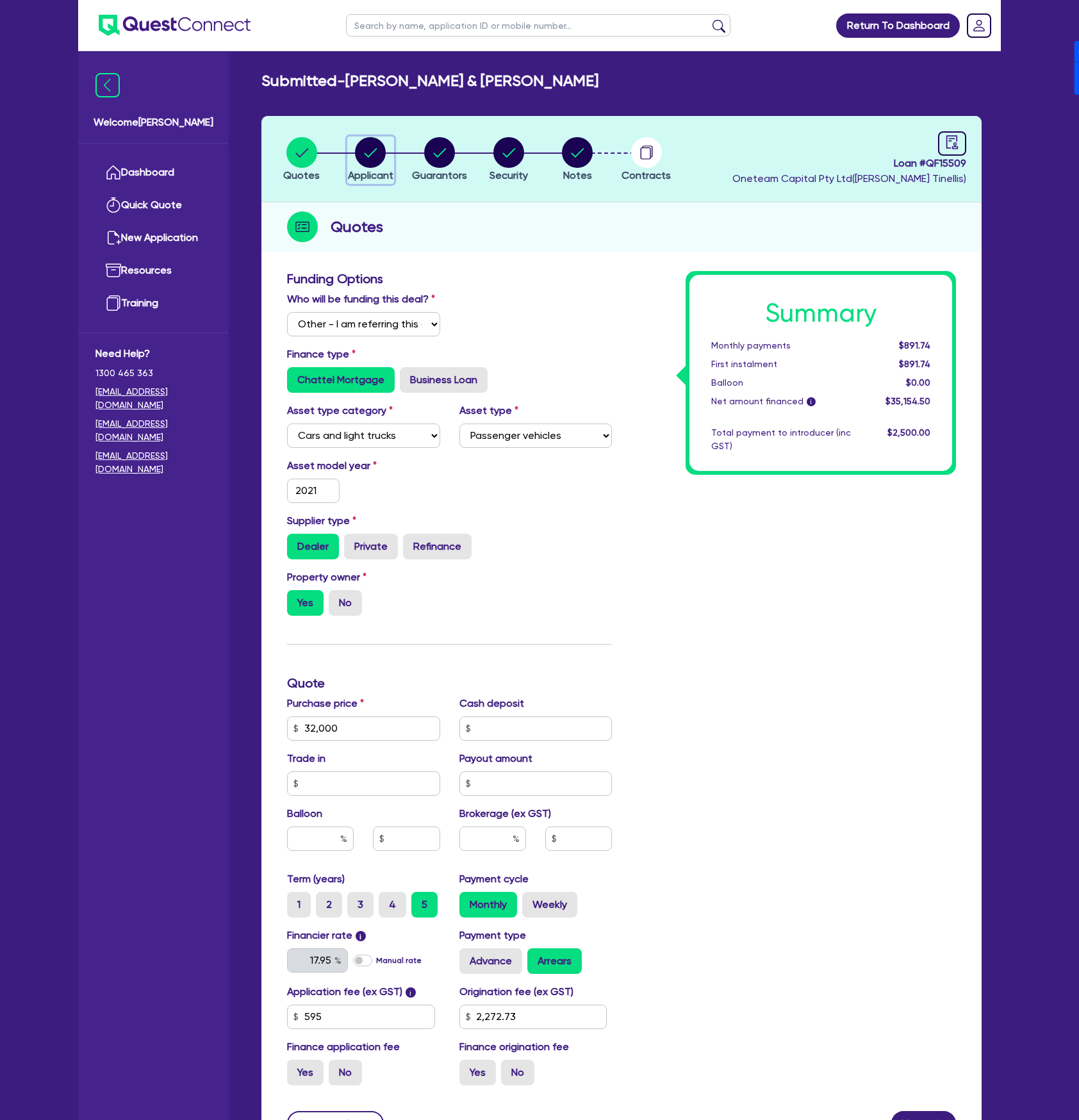
click at [362, 159] on circle "button" at bounding box center [371, 153] width 31 height 31
select select "SOLE_TRADER"
select select "ACCOMODATION_FOOD"
select select "HOTELS"
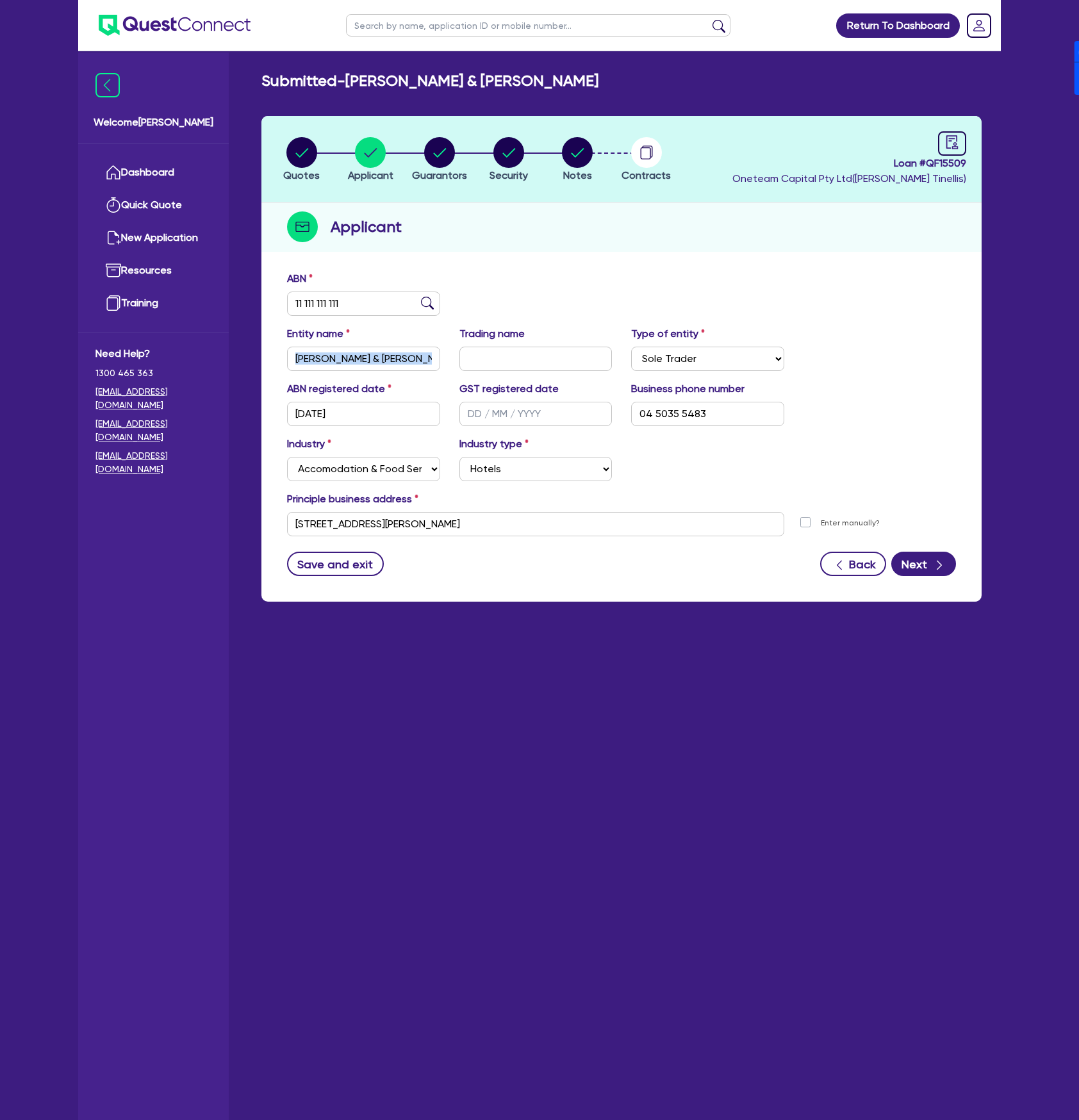
scroll to position [0, 43]
drag, startPoint x: 387, startPoint y: 341, endPoint x: 509, endPoint y: 365, distance: 124.3
click at [509, 365] on div "Entity name [PERSON_NAME] & [PERSON_NAME] Trading name Type of entity Select So…" at bounding box center [622, 353] width 688 height 55
click at [377, 352] on input "[PERSON_NAME] & [PERSON_NAME]" at bounding box center [364, 359] width 153 height 25
drag, startPoint x: 375, startPoint y: 354, endPoint x: 551, endPoint y: 369, distance: 176.6
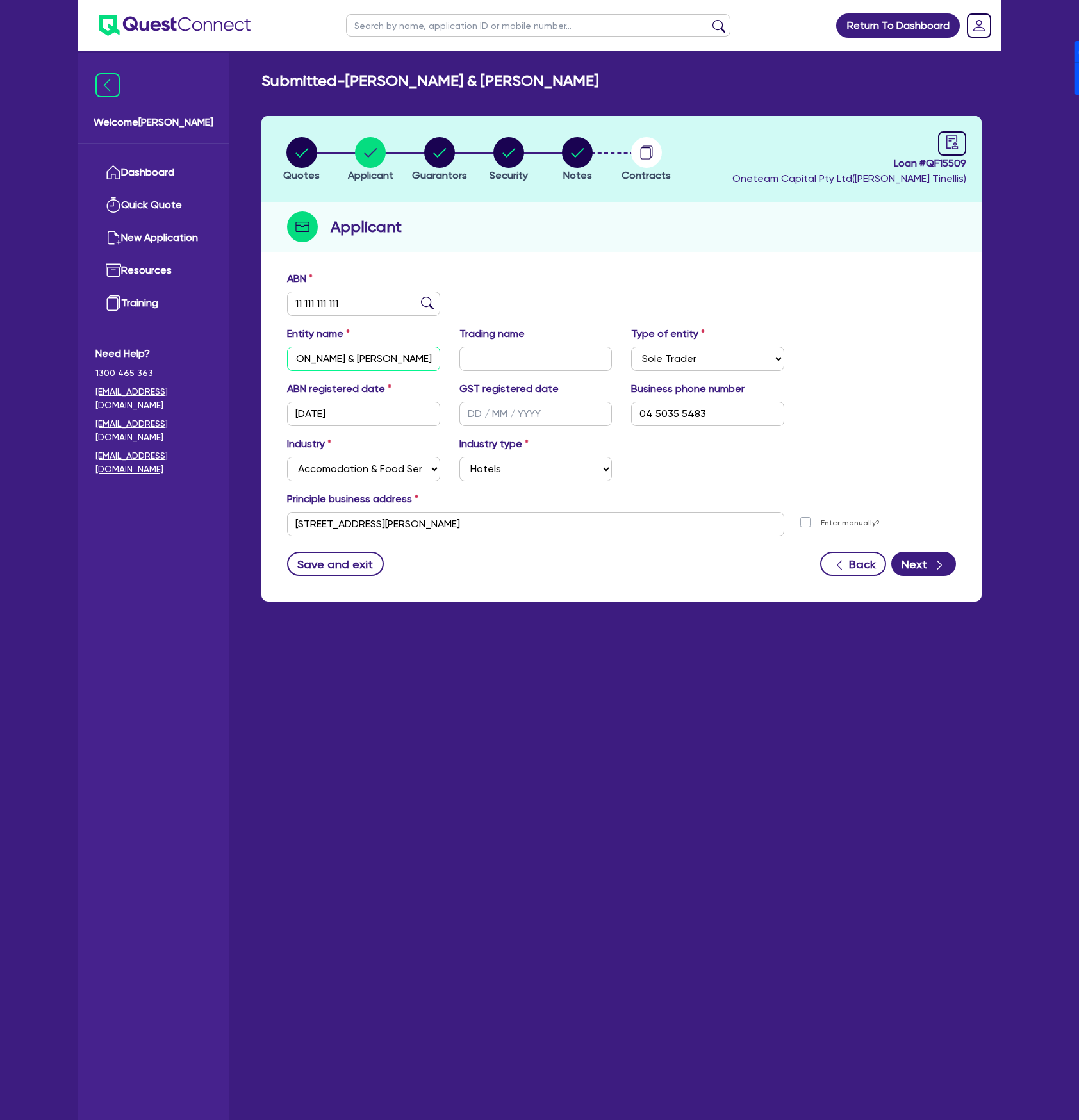
click at [551, 369] on div "Entity name [PERSON_NAME] & [PERSON_NAME] Trading name Type of entity Select So…" at bounding box center [622, 353] width 688 height 55
type input "[PERSON_NAME] & [PERSON_NAME] (Plenti)"
click at [380, 570] on div "Save and exit Back Next" at bounding box center [622, 564] width 688 height 25
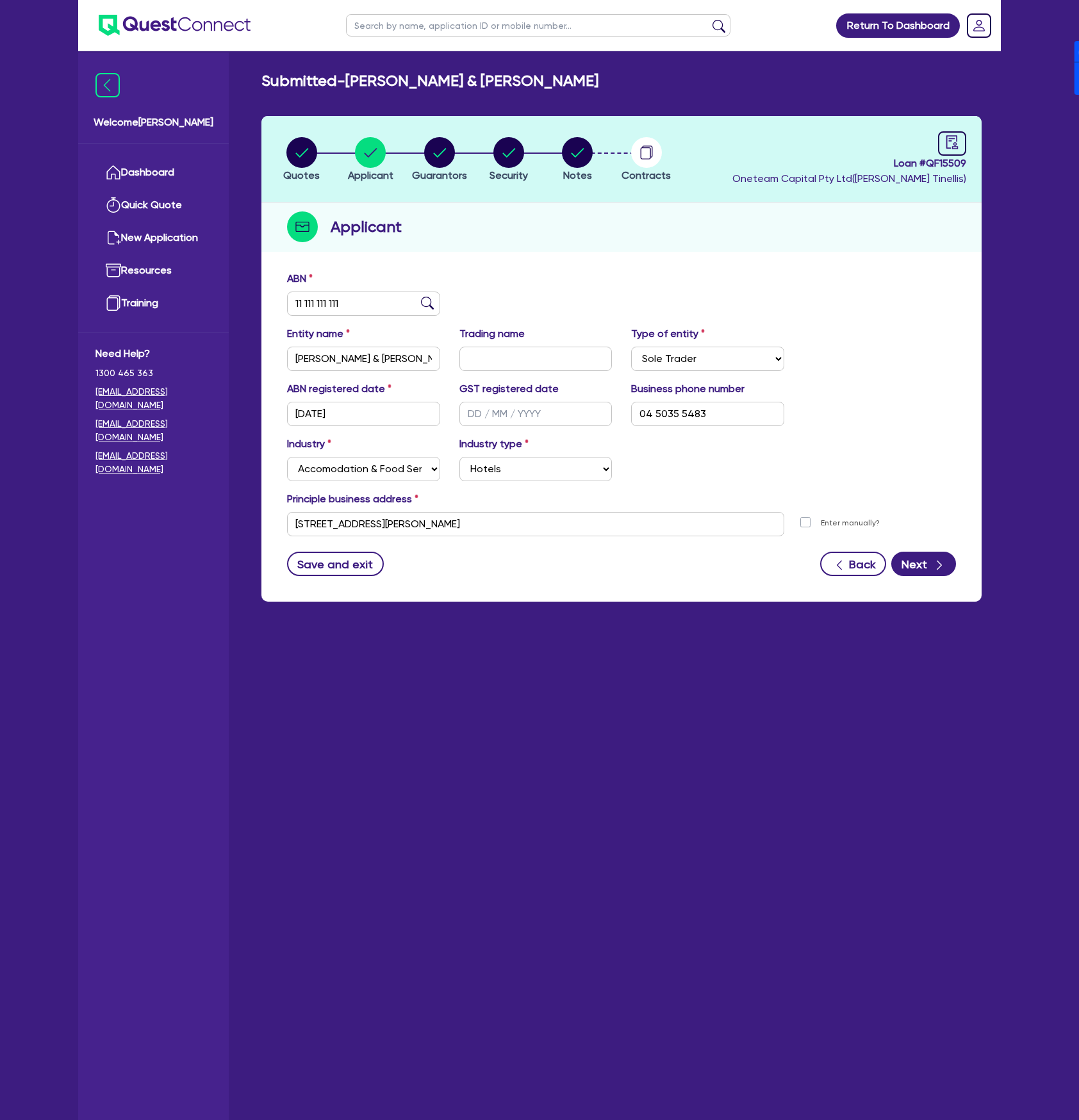
click at [378, 572] on div "Save and exit" at bounding box center [336, 564] width 97 height 25
click at [353, 570] on button "Save and exit" at bounding box center [336, 564] width 97 height 25
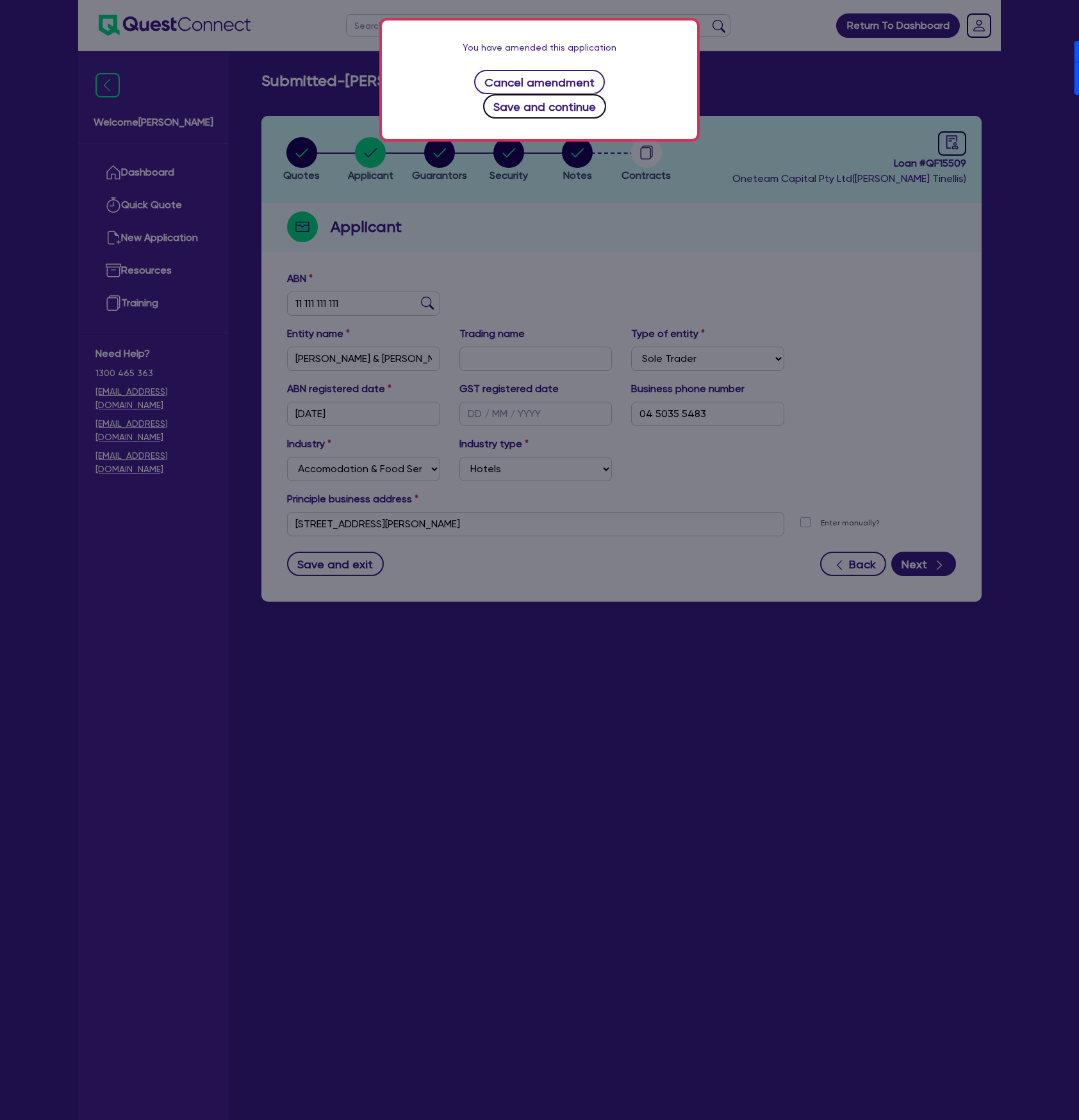
click at [607, 94] on button "Save and continue" at bounding box center [545, 107] width 124 height 25
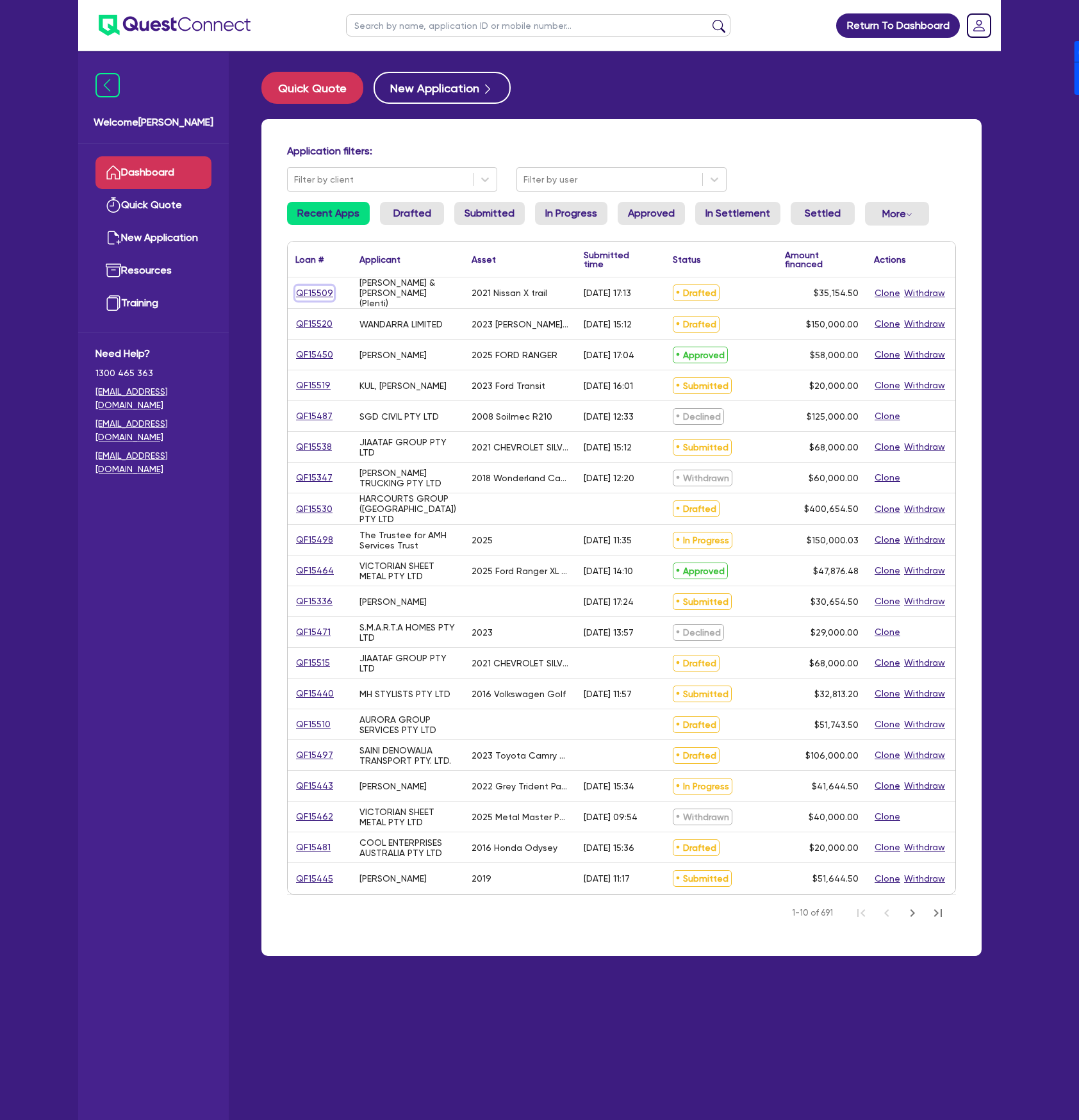
click at [325, 294] on link "QF15509" at bounding box center [314, 293] width 38 height 15
select select "Other"
select select "CARS_AND_LIGHT_TRUCKS"
select select "PASSENGER_VEHICLES"
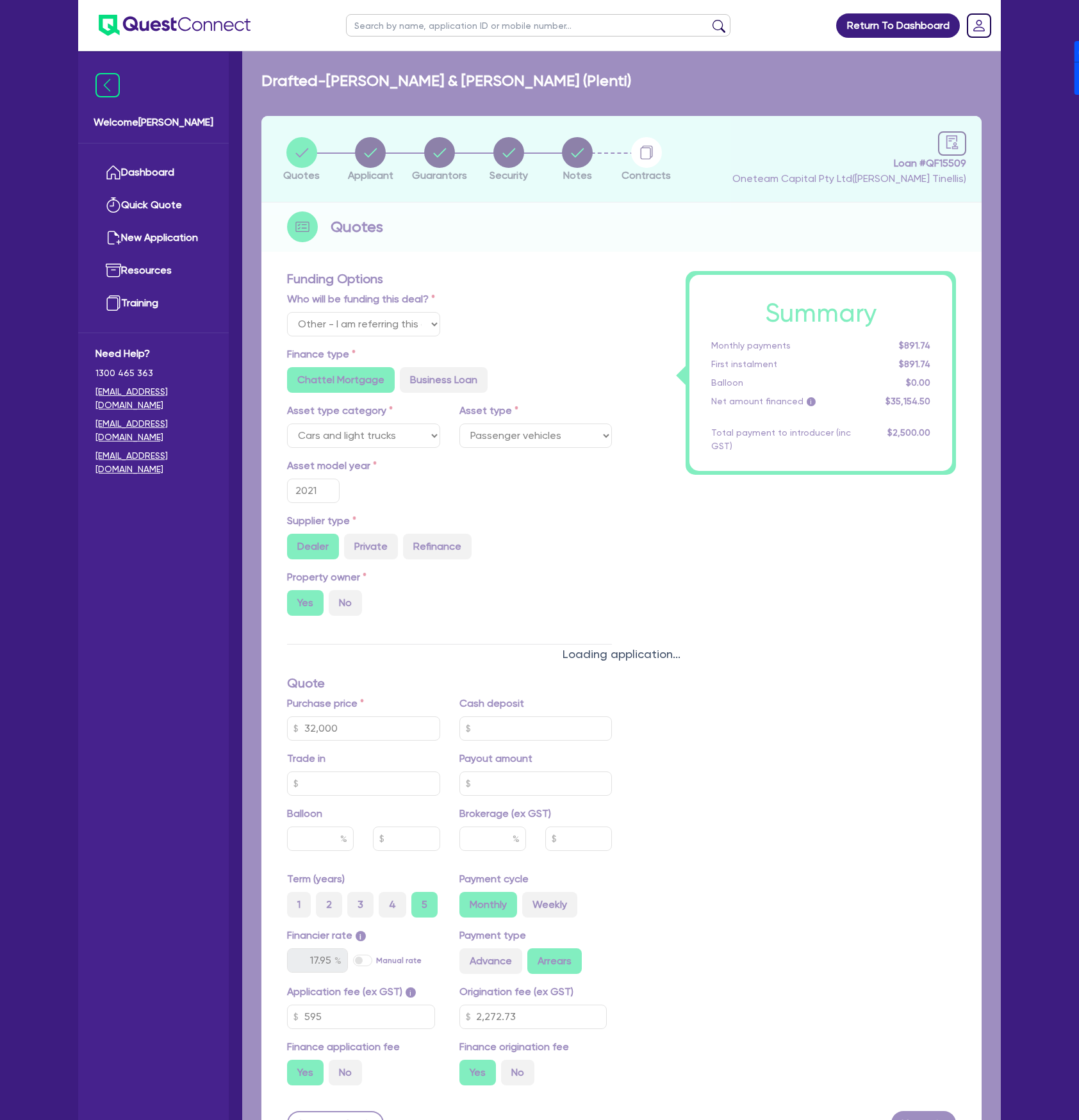
type input "32,000"
type input "2,272.73"
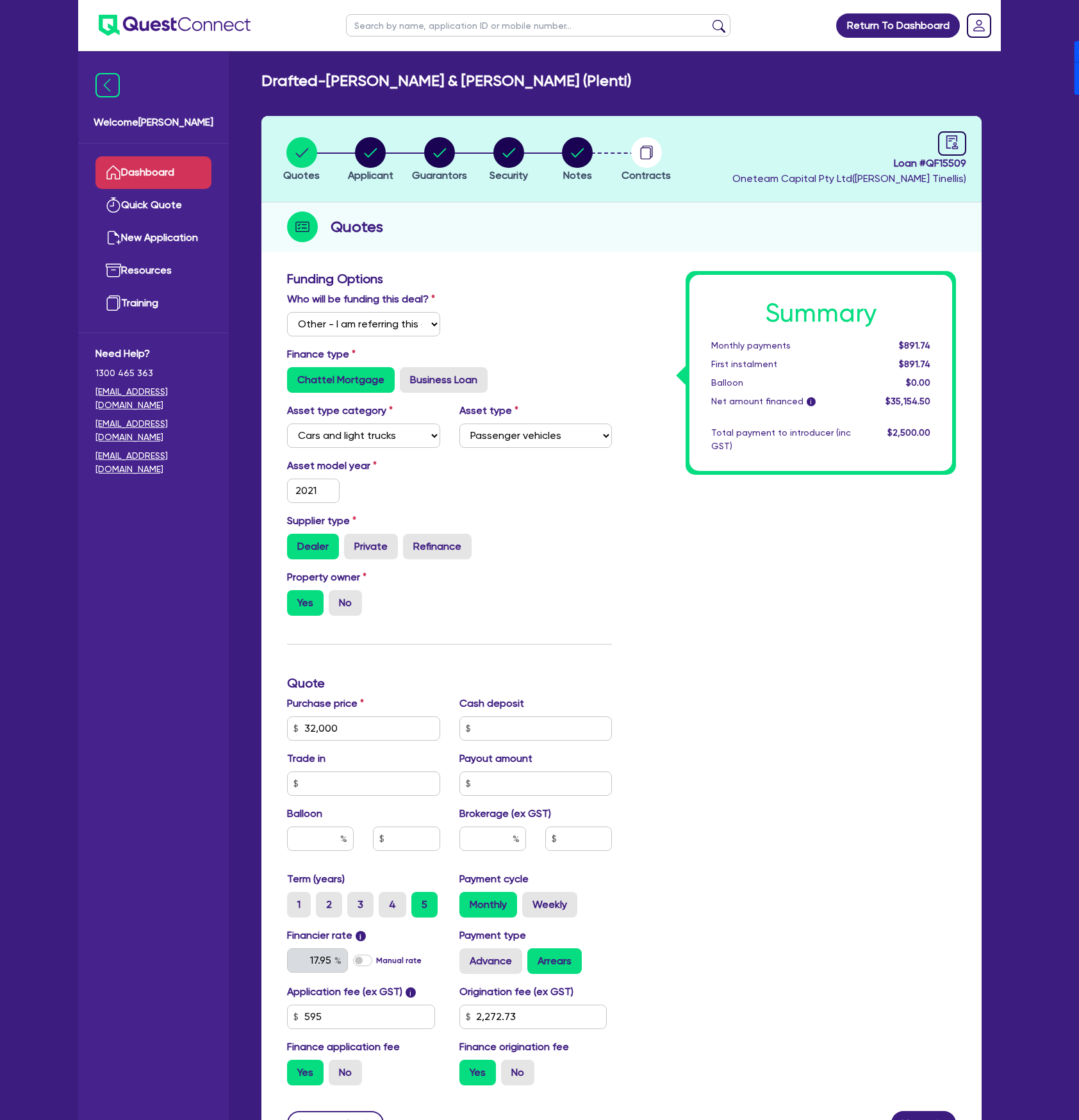
click at [191, 162] on link "Dashboard" at bounding box center [153, 173] width 116 height 33
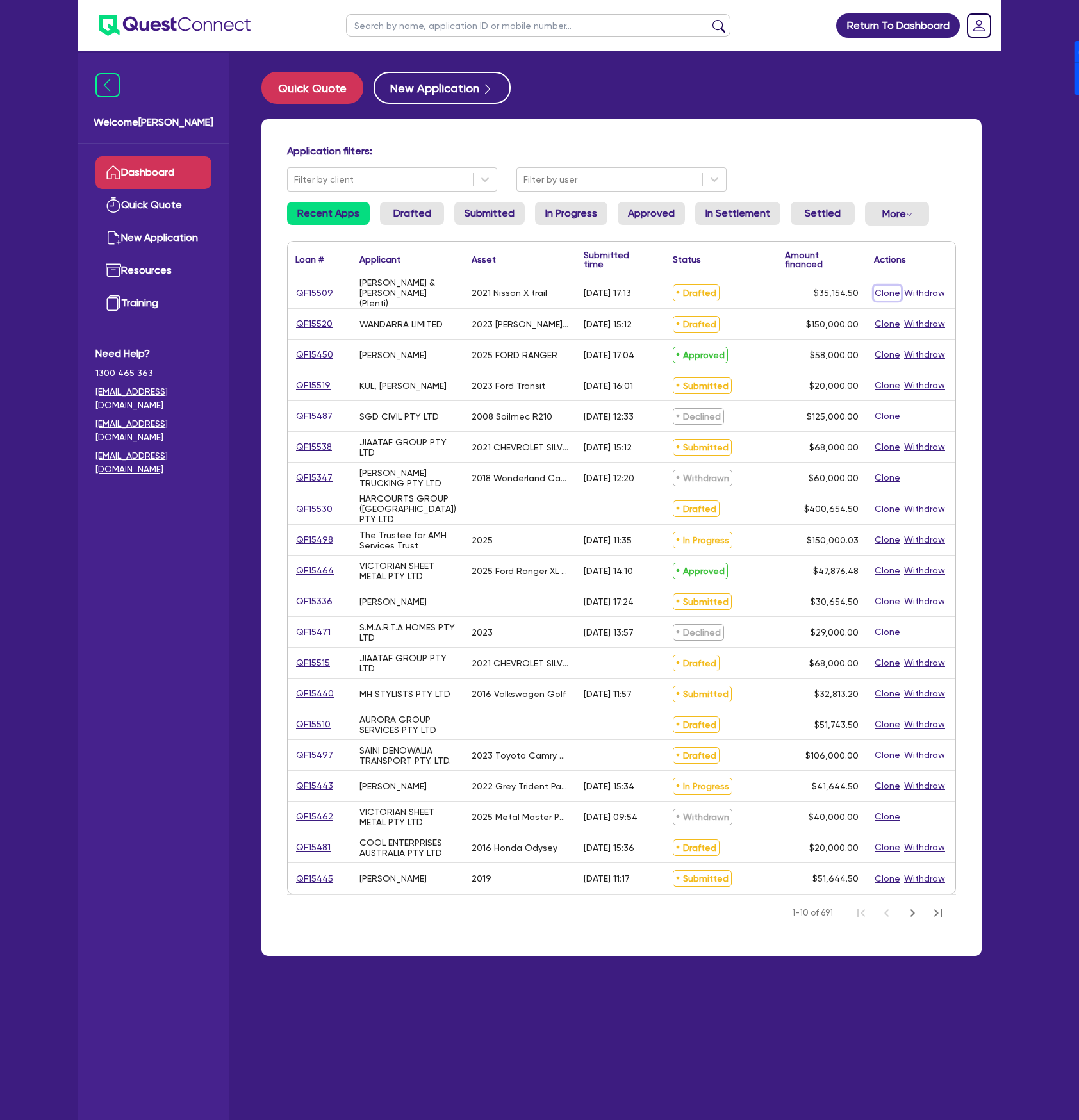
click at [888, 299] on button "Clone" at bounding box center [888, 293] width 27 height 15
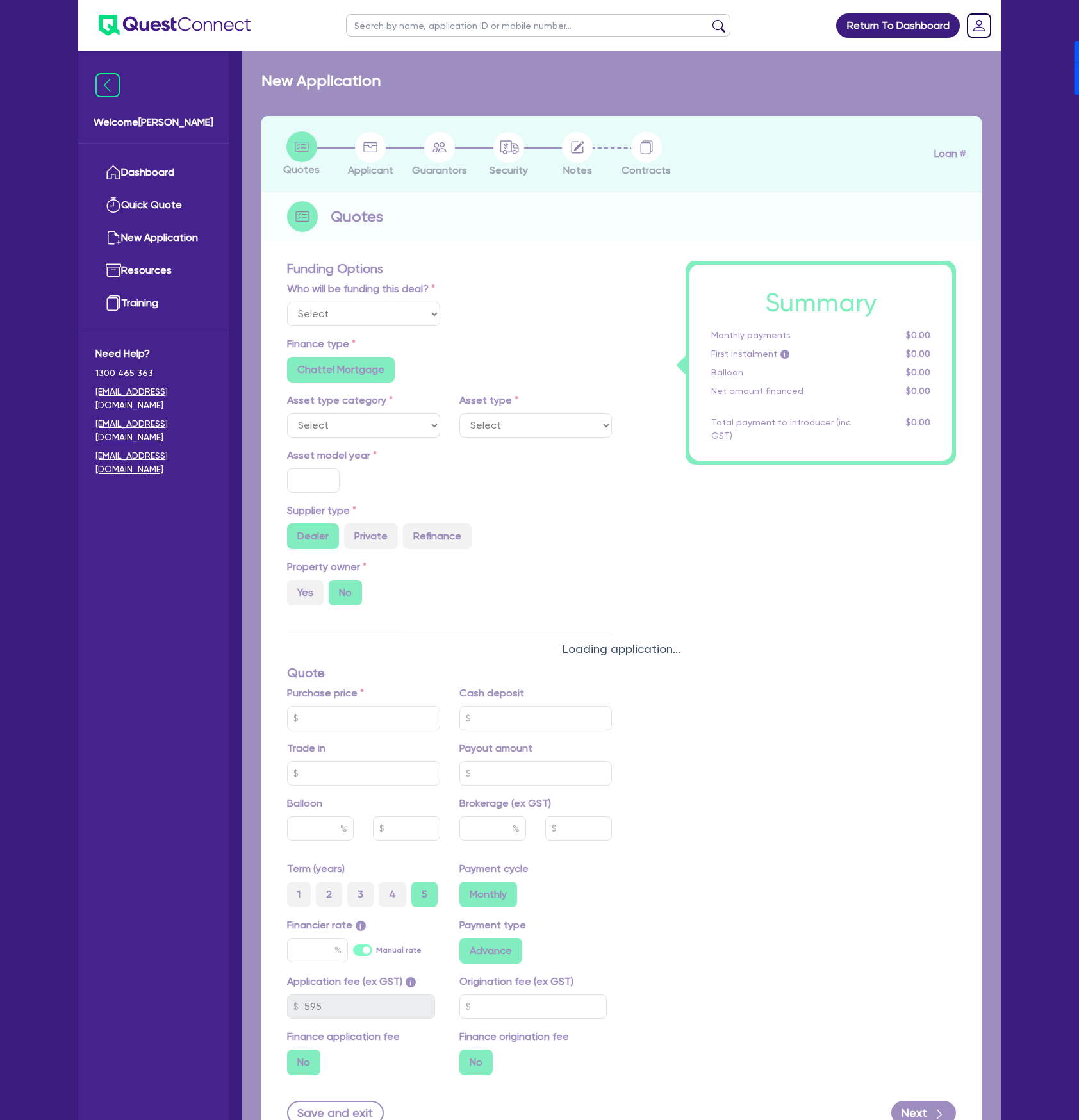
select select "Other"
radio input "true"
radio input "false"
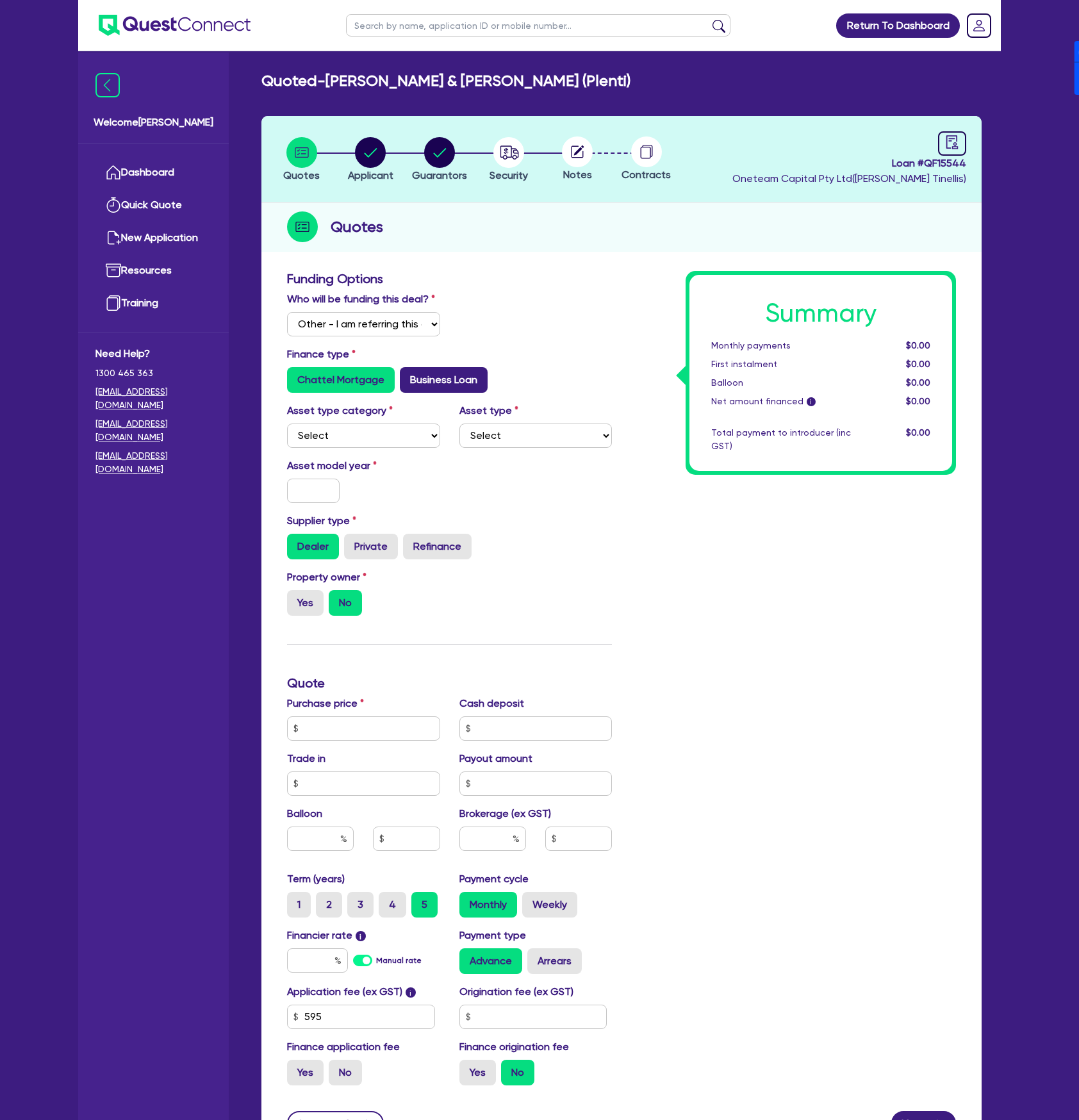
click at [436, 379] on label "Business Loan" at bounding box center [444, 380] width 88 height 26
click at [408, 375] on input "Business Loan" at bounding box center [404, 371] width 8 height 8
radio input "true"
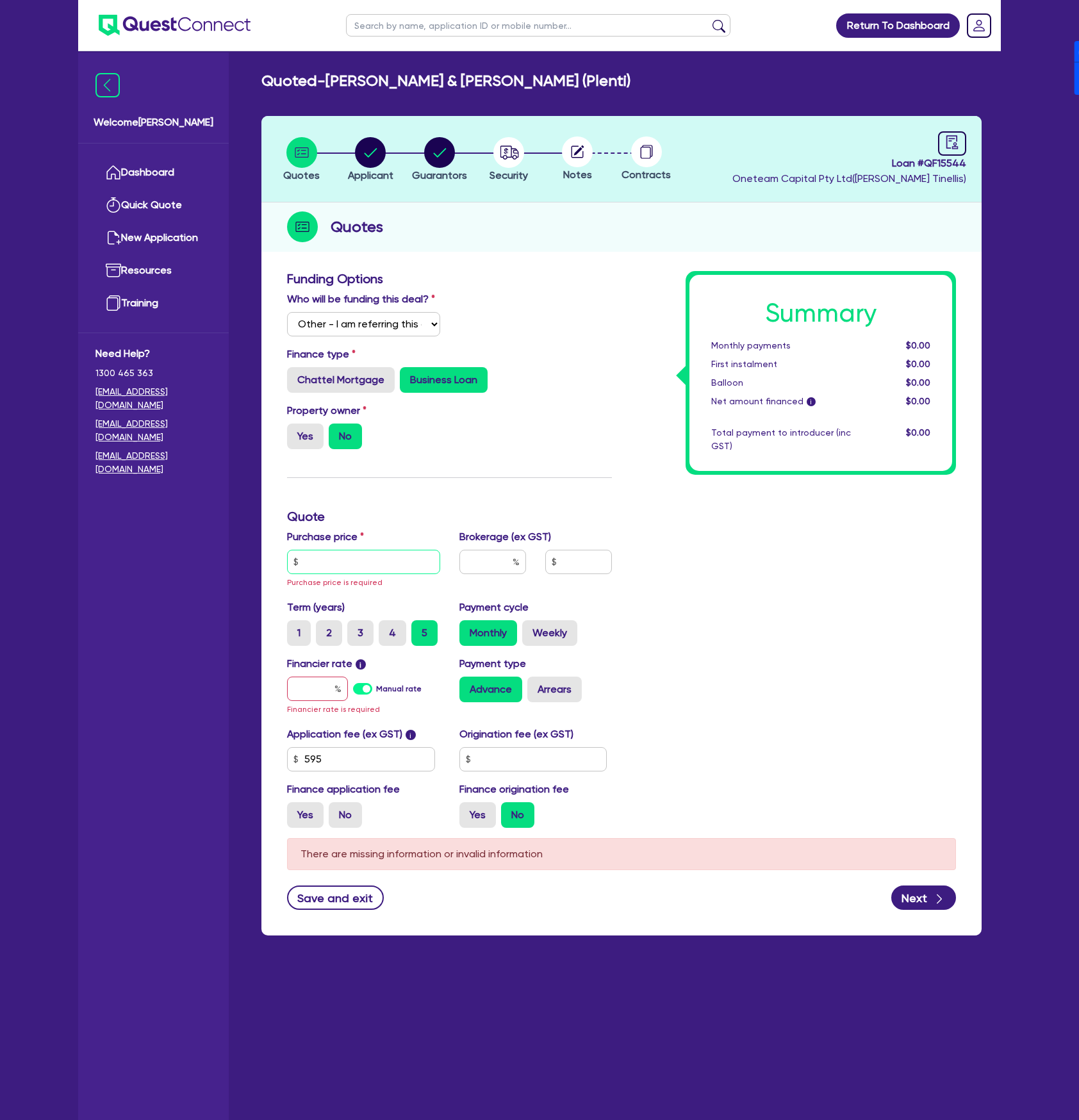
click at [365, 568] on input "text" at bounding box center [364, 562] width 153 height 25
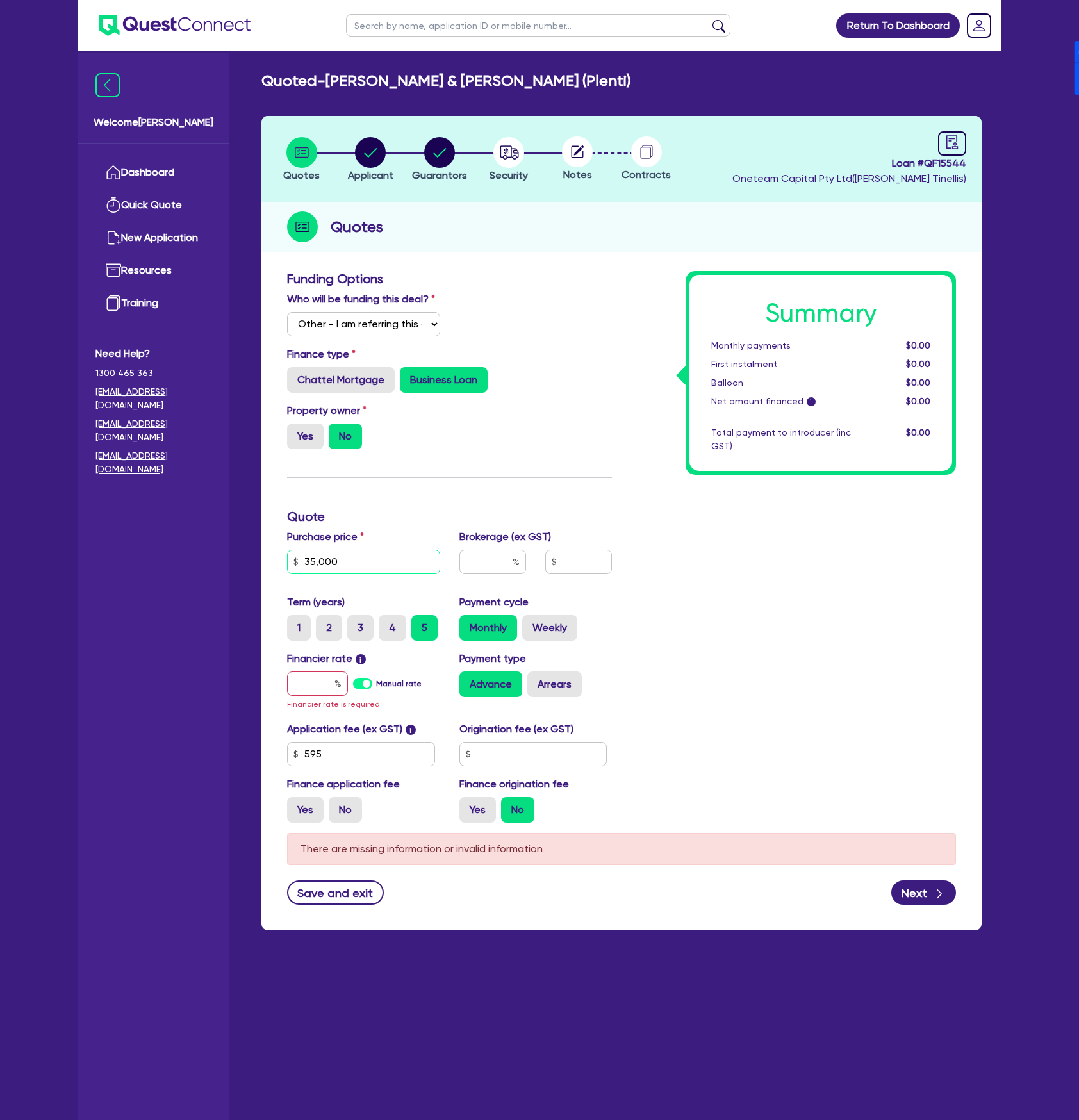
type input "35,000"
click at [530, 754] on input "text" at bounding box center [533, 754] width 148 height 25
type input "1,990"
click at [468, 810] on label "Yes" at bounding box center [477, 810] width 36 height 26
click at [468, 805] on input "Yes" at bounding box center [463, 801] width 8 height 8
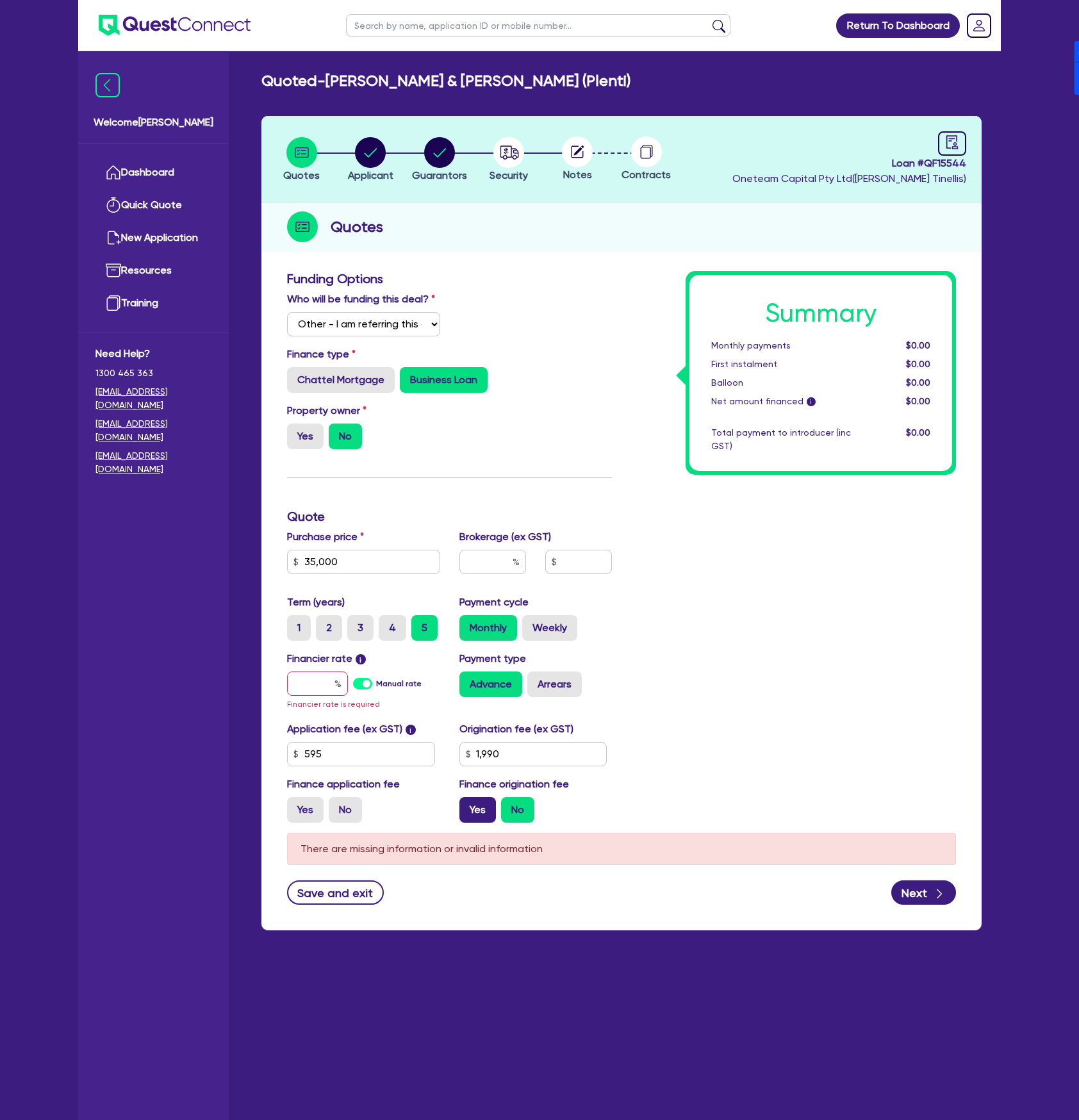
radio input "true"
click at [376, 683] on label "Manual rate" at bounding box center [398, 684] width 45 height 12
click at [0, 0] on input "Manual rate" at bounding box center [0, 0] width 0 height 0
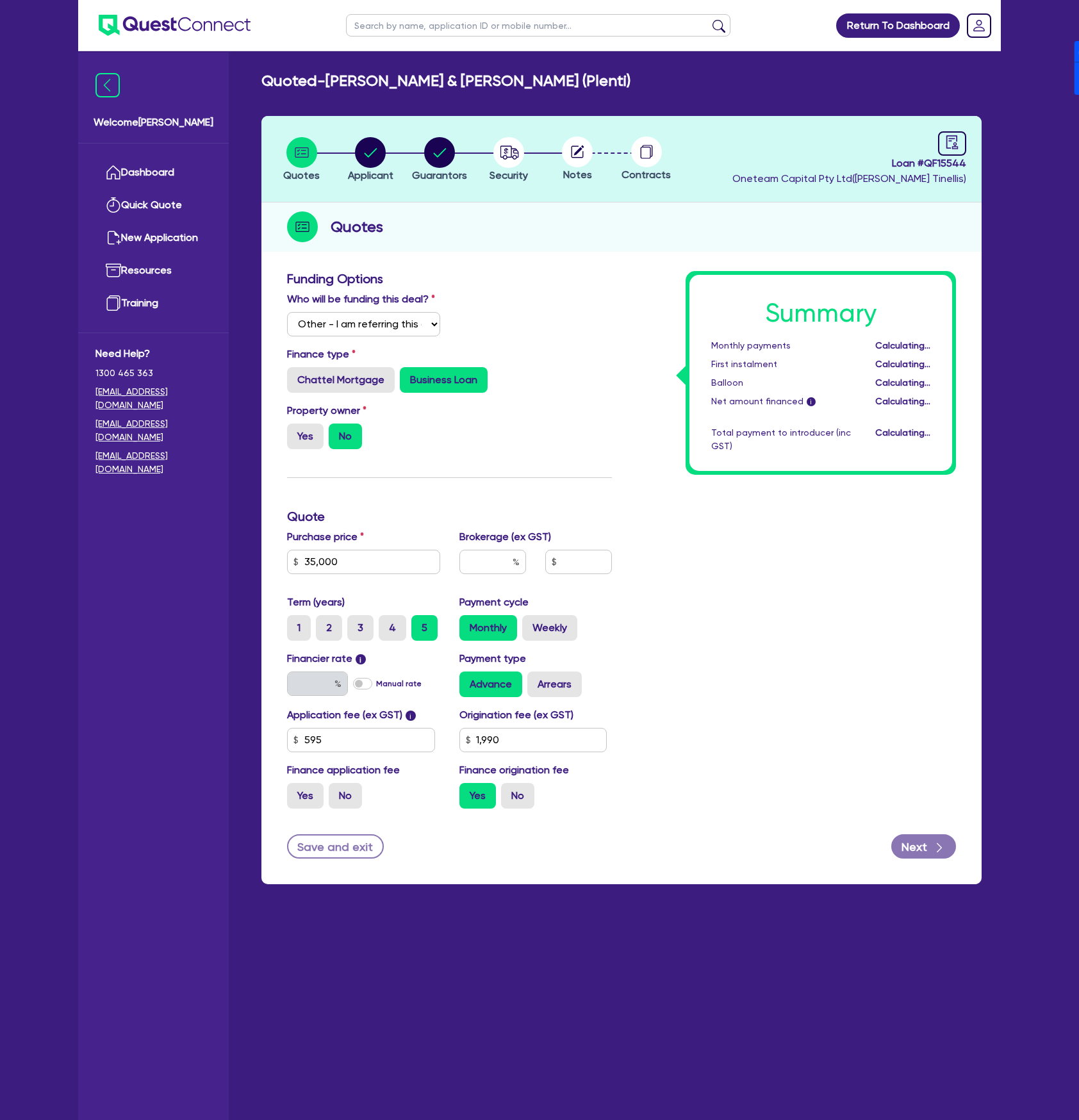
type input "17.95"
click at [965, 846] on div "Save and exit Next" at bounding box center [622, 846] width 688 height 25
click at [930, 845] on button "Next" at bounding box center [924, 846] width 65 height 25
select select "SOLE_TRADER"
select select "ACCOMODATION_FOOD"
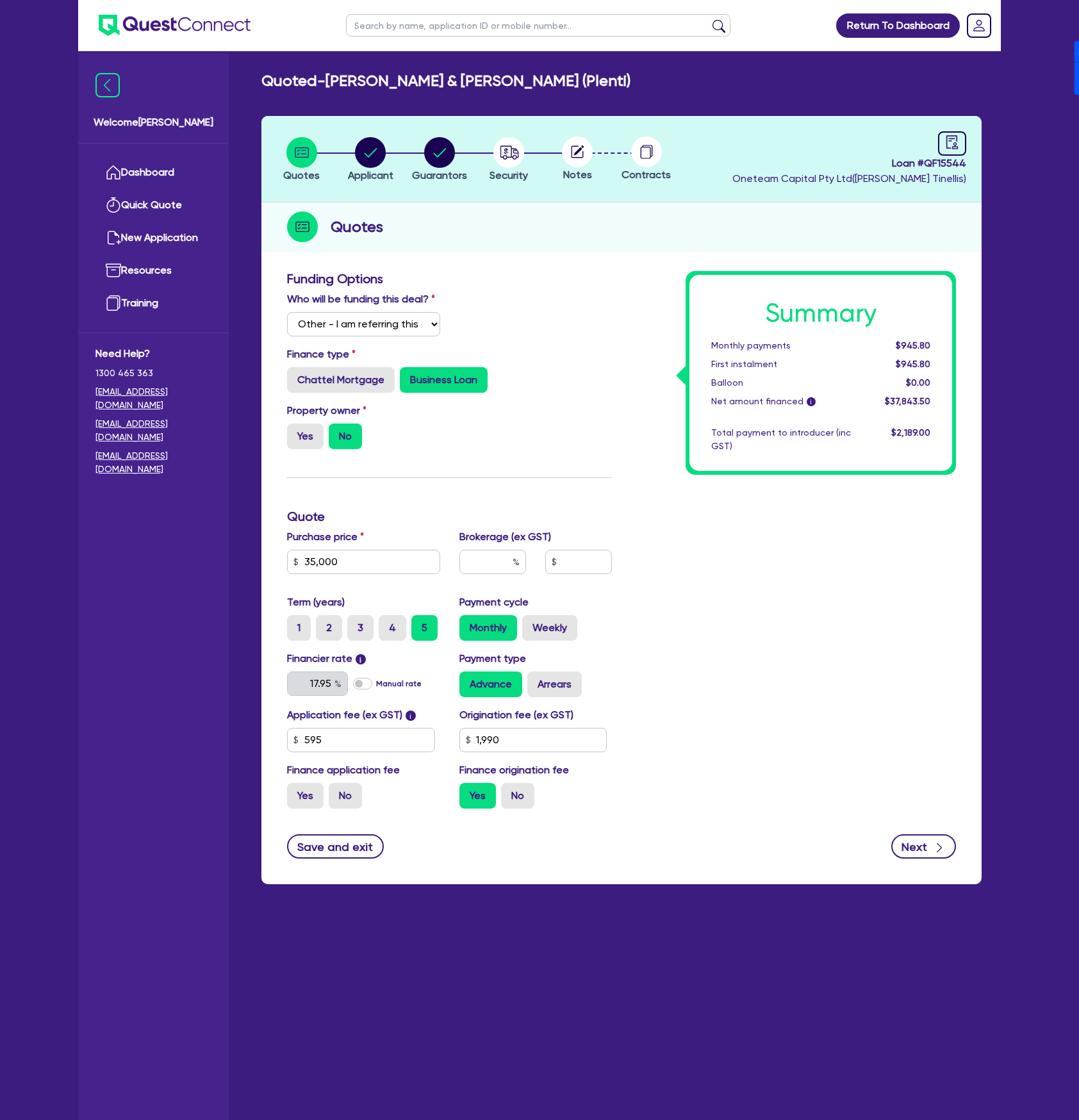
select select "HOTELS"
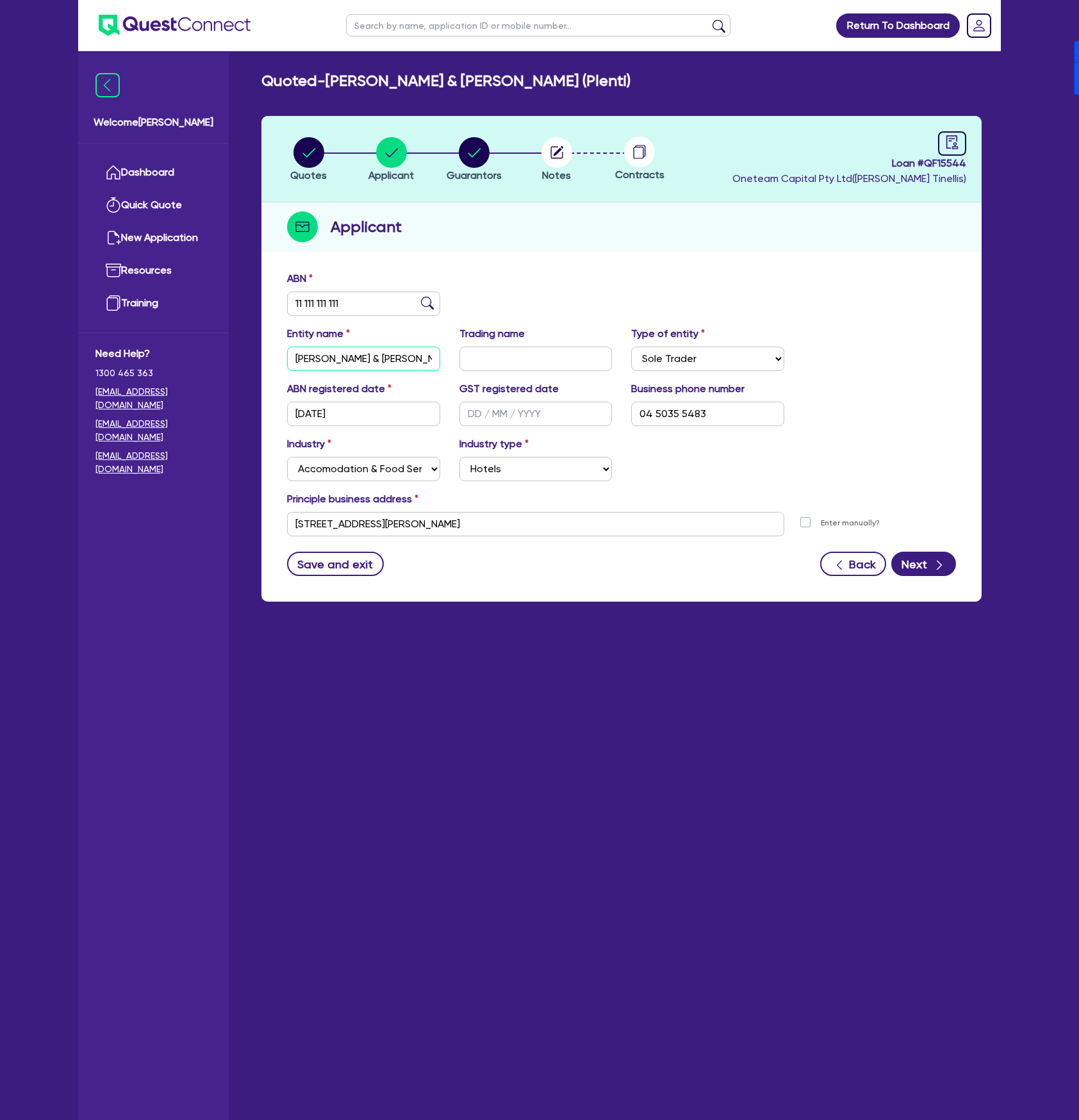
scroll to position [0, 78]
drag, startPoint x: 391, startPoint y: 354, endPoint x: 432, endPoint y: 368, distance: 43.3
click at [595, 339] on div "Entity name [PERSON_NAME] & [PERSON_NAME] (Plenti) Trading name Type of entity …" at bounding box center [622, 353] width 688 height 55
click at [423, 354] on input "[PERSON_NAME] & [PERSON_NAME] (Plenti)" at bounding box center [364, 359] width 153 height 25
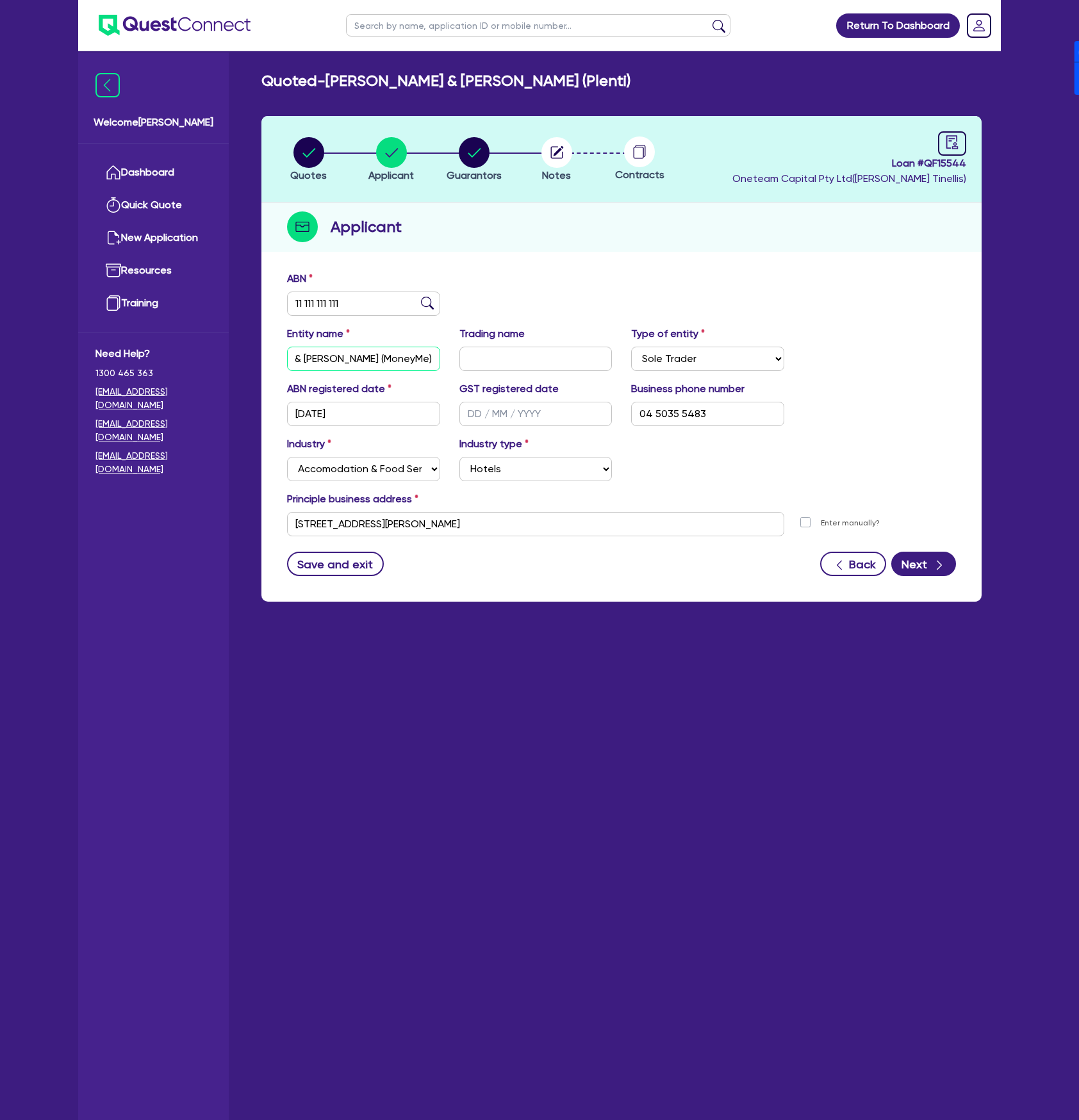
scroll to position [0, 95]
type input "[PERSON_NAME] & [PERSON_NAME] (MoneyMe)"
click at [944, 556] on div "button" at bounding box center [939, 564] width 13 height 16
select select "MRS"
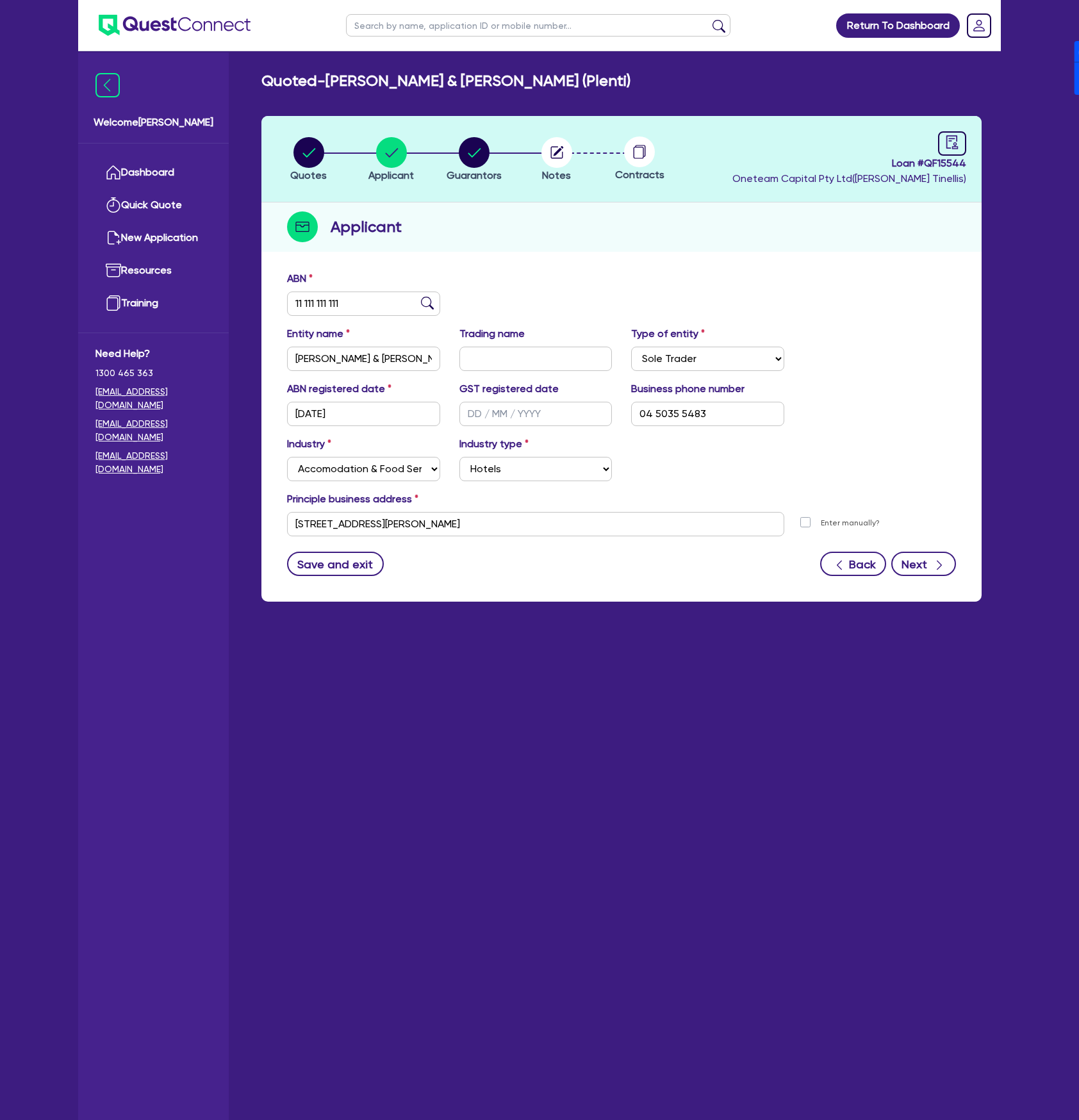
select select "[GEOGRAPHIC_DATA]"
select select "MARRIED"
select select "PROPERTY"
select select "HOUSEHOLD_PERSONAL"
select select "VEHICLE"
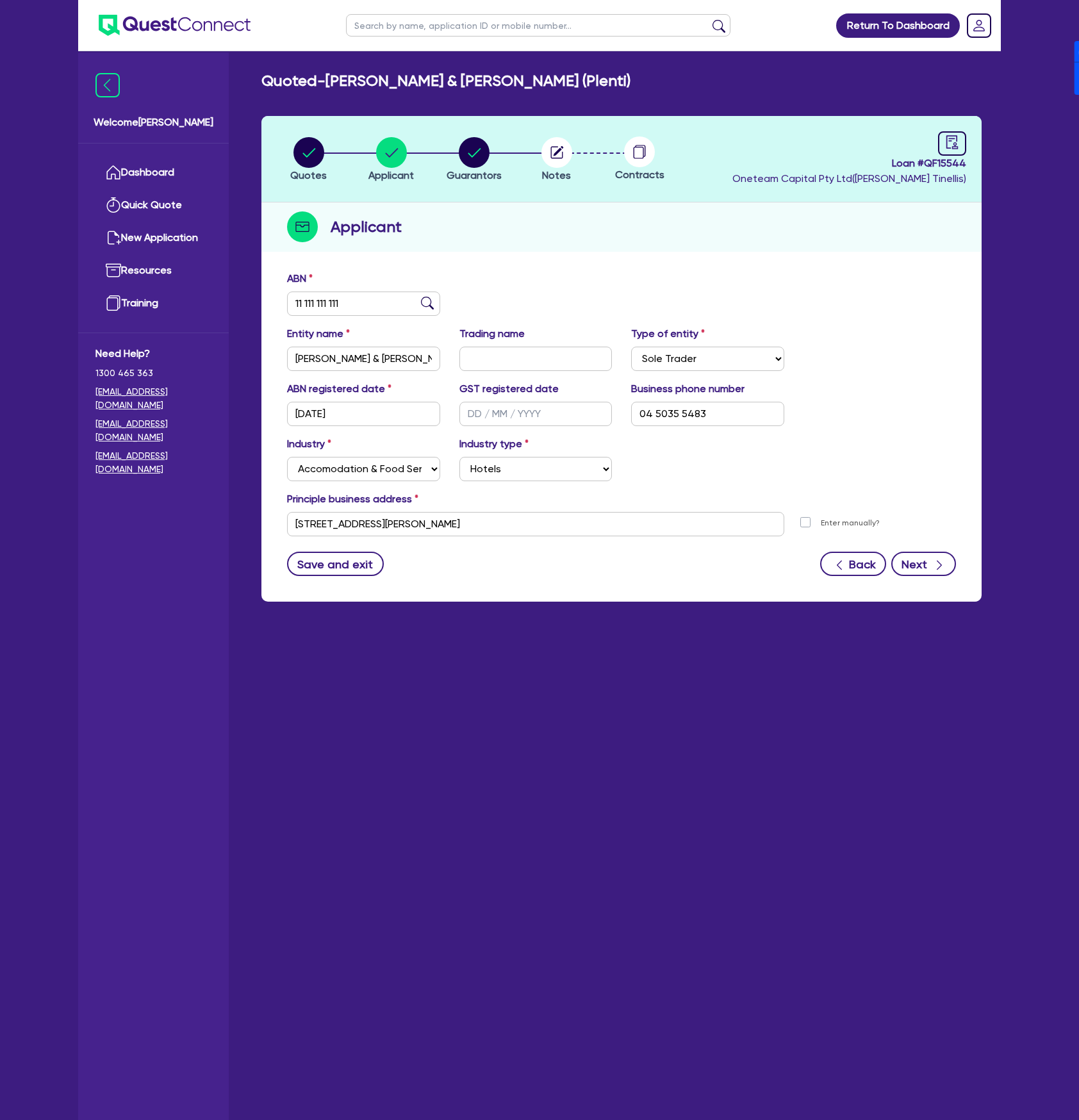
select select "CASH"
select select "MORTGAGE"
select select "VEHICLE_LOAN"
select select "OTHER"
select select "MR"
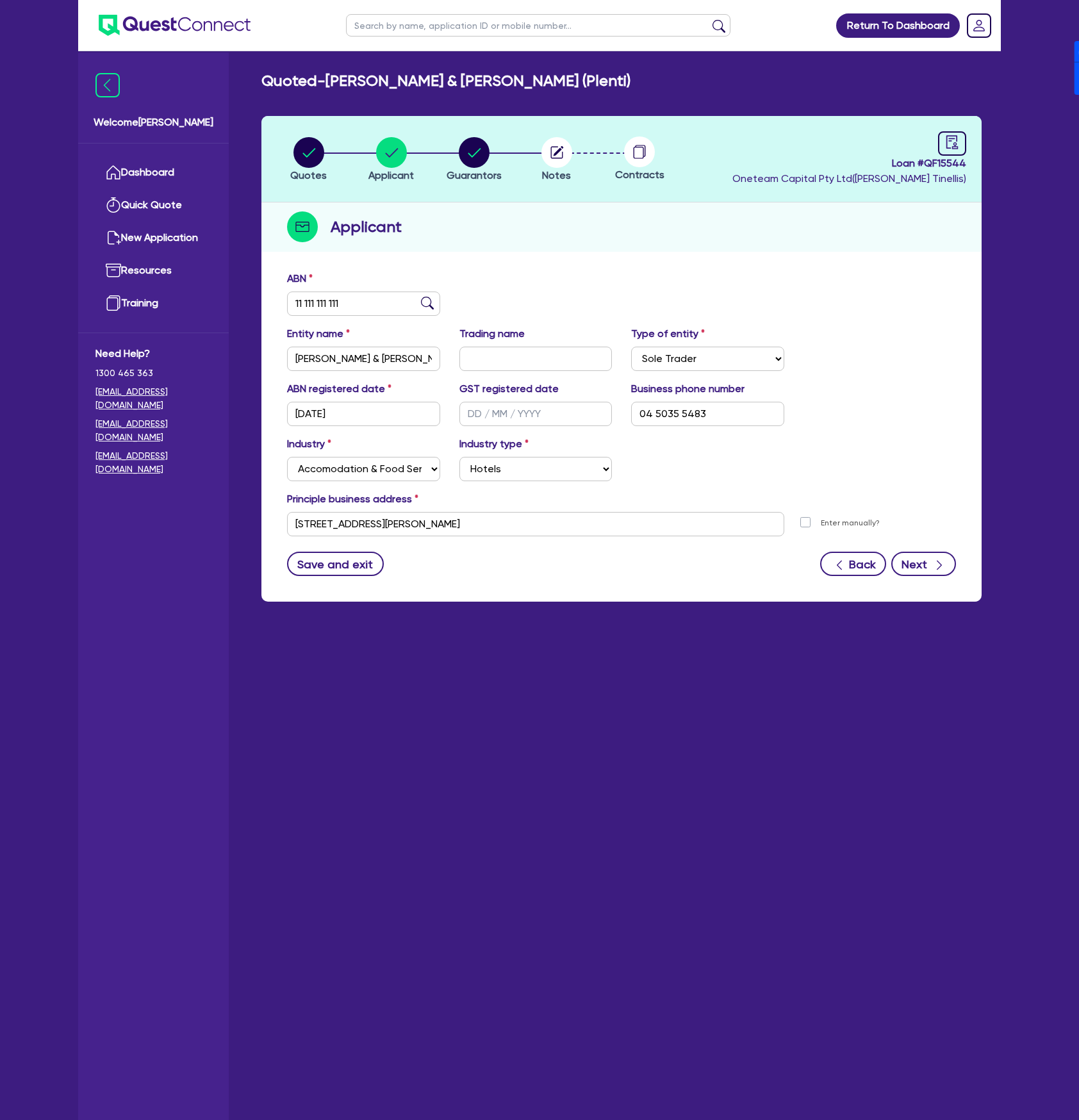
select select "[GEOGRAPHIC_DATA]"
select select "MARRIED"
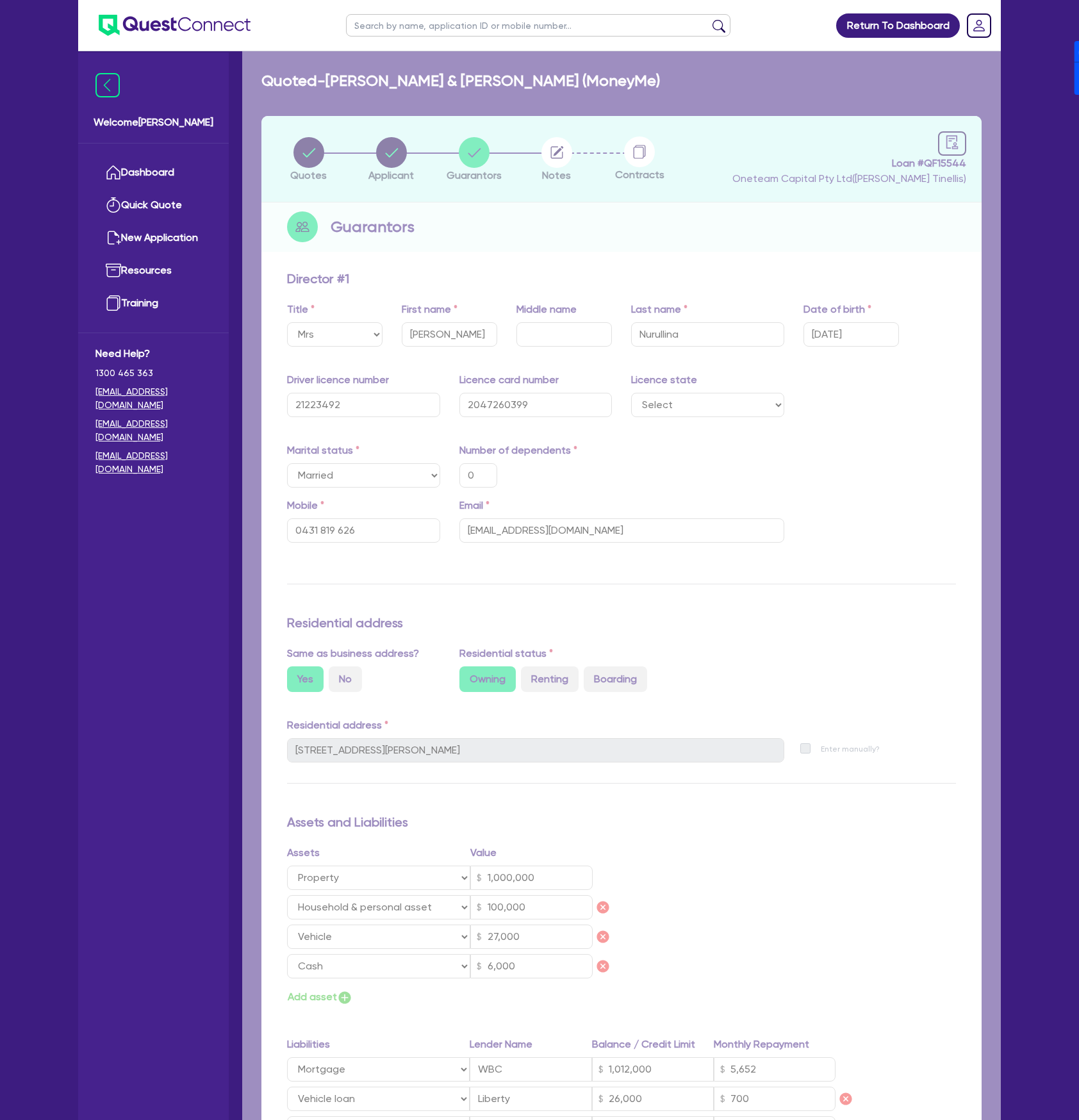
type input "0"
type input "0431 819 626"
type input "1,000,000"
type input "100,000"
type input "27,000"
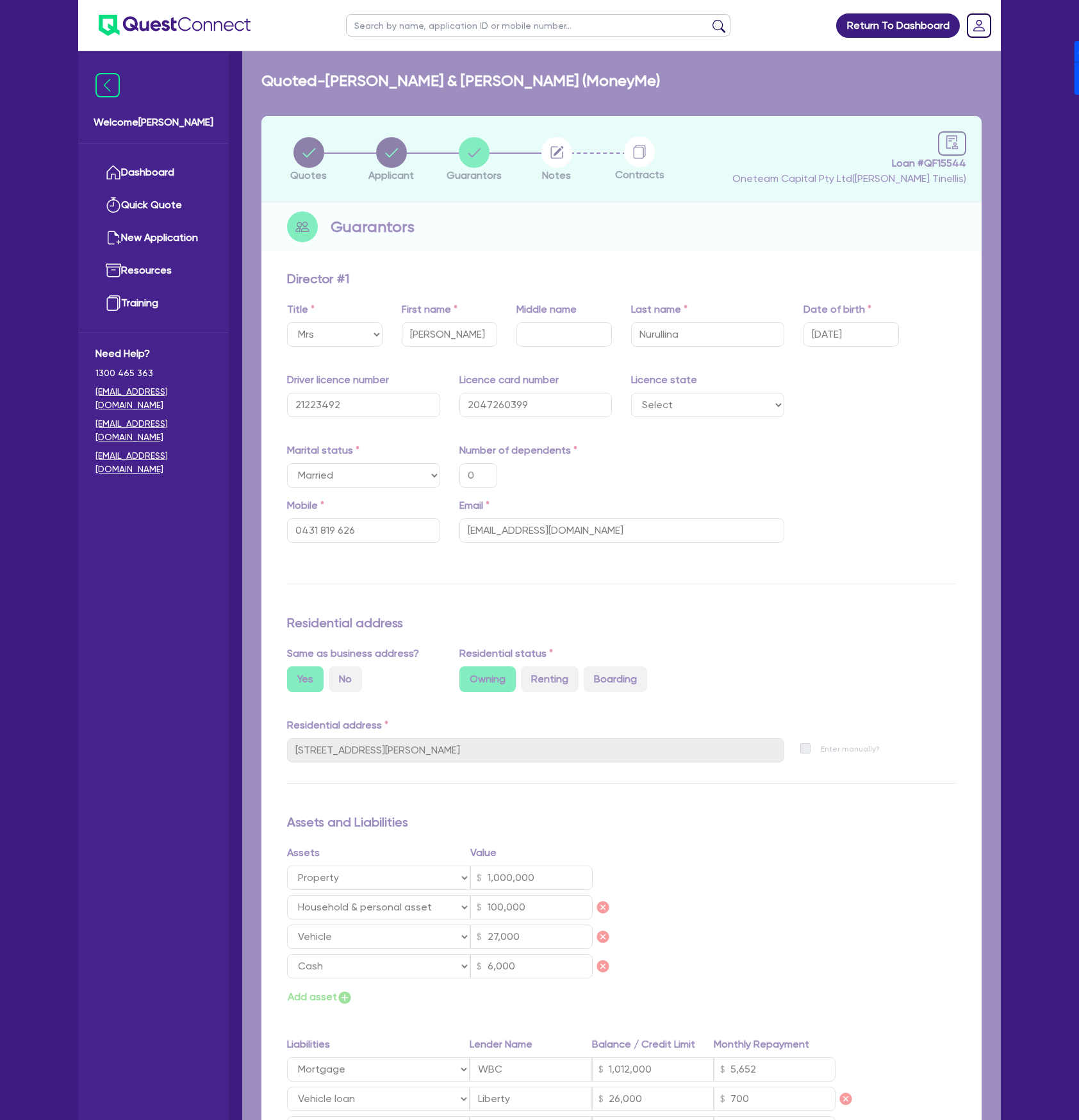
type input "6,000"
type input "1,012,000"
type input "5,652"
type input "26,000"
type input "7,500"
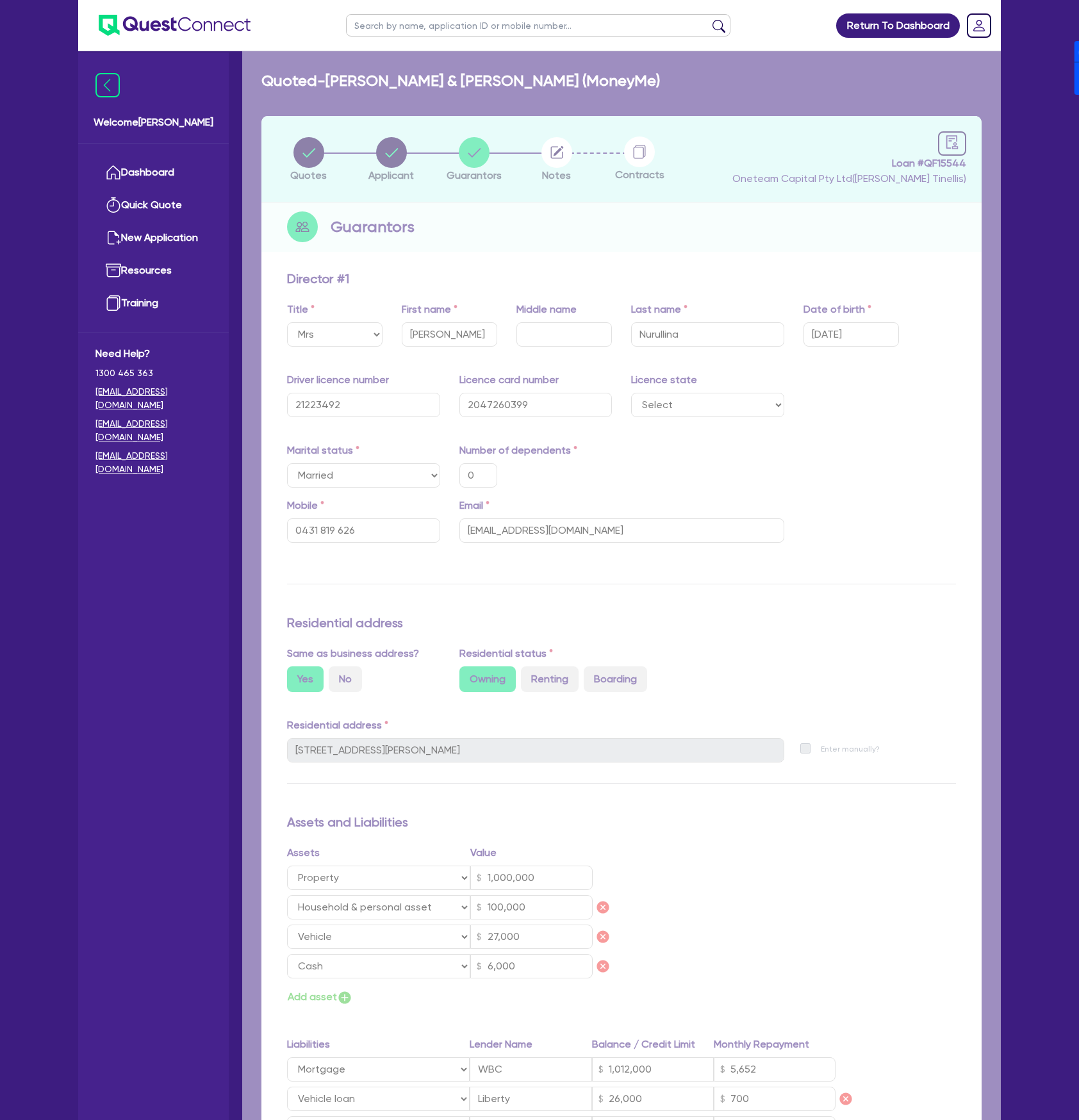
type input "0"
type input "0421 336 305"
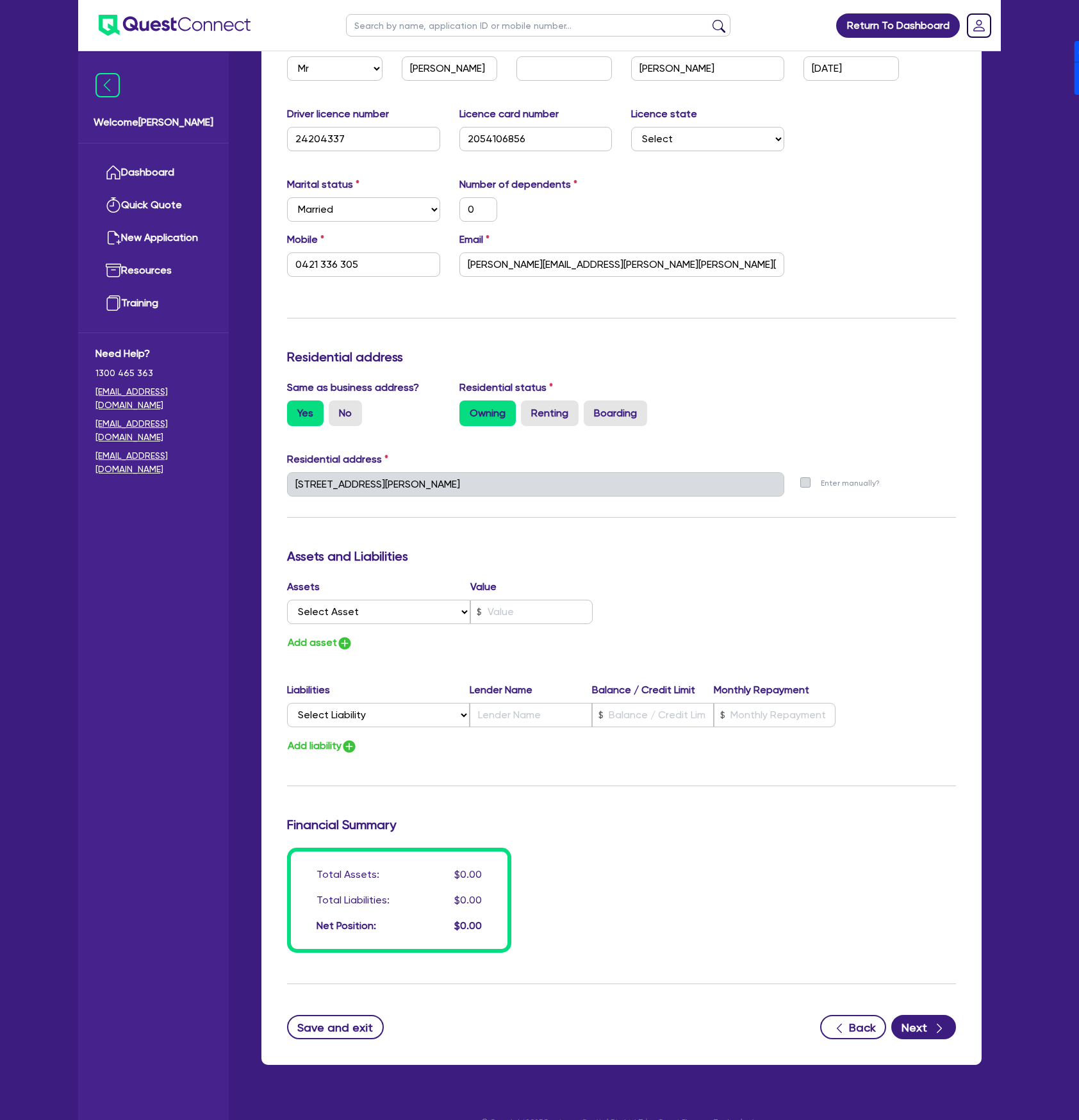
scroll to position [1448, 0]
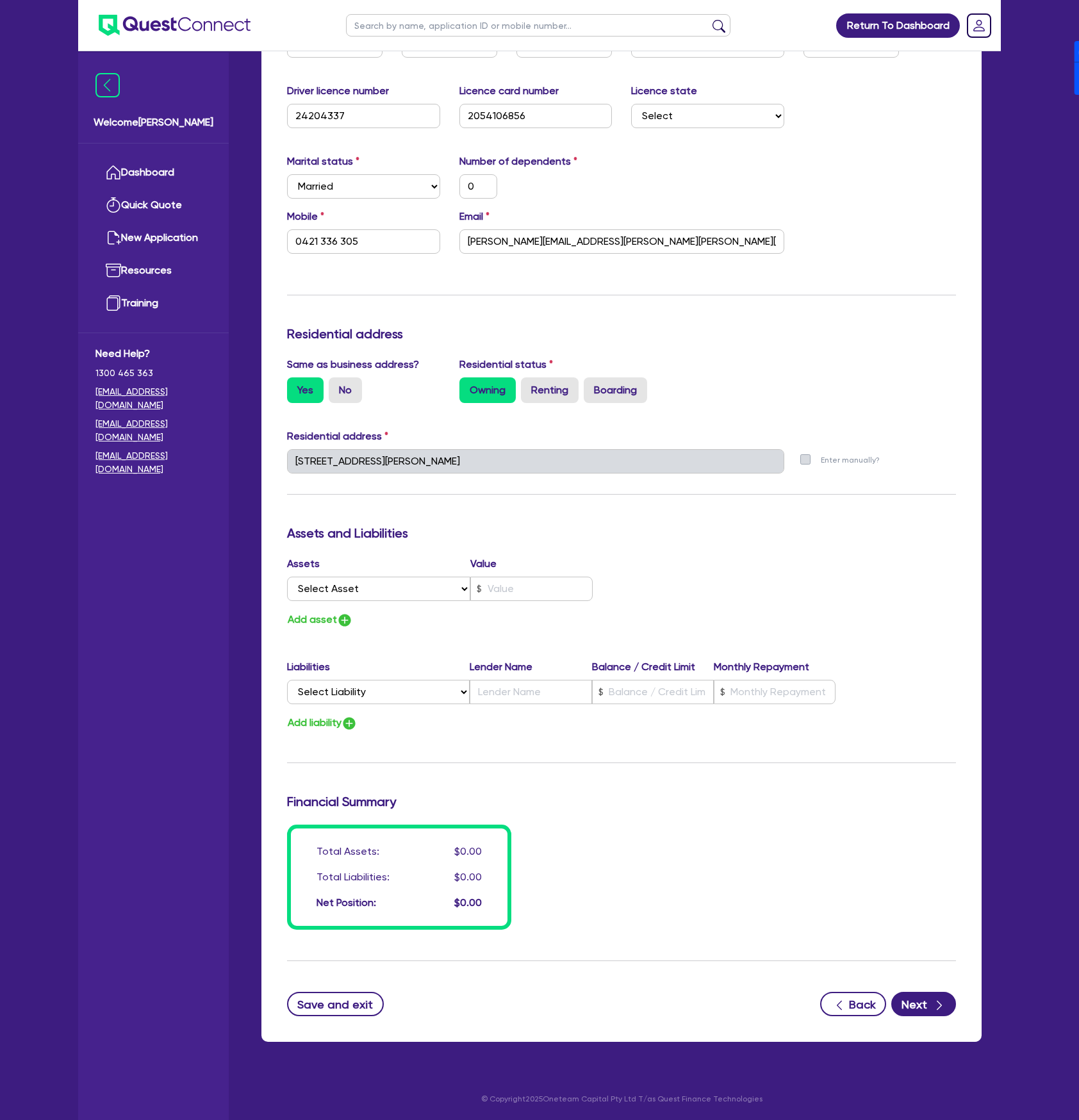
click at [919, 998] on button "Next" at bounding box center [924, 1004] width 65 height 25
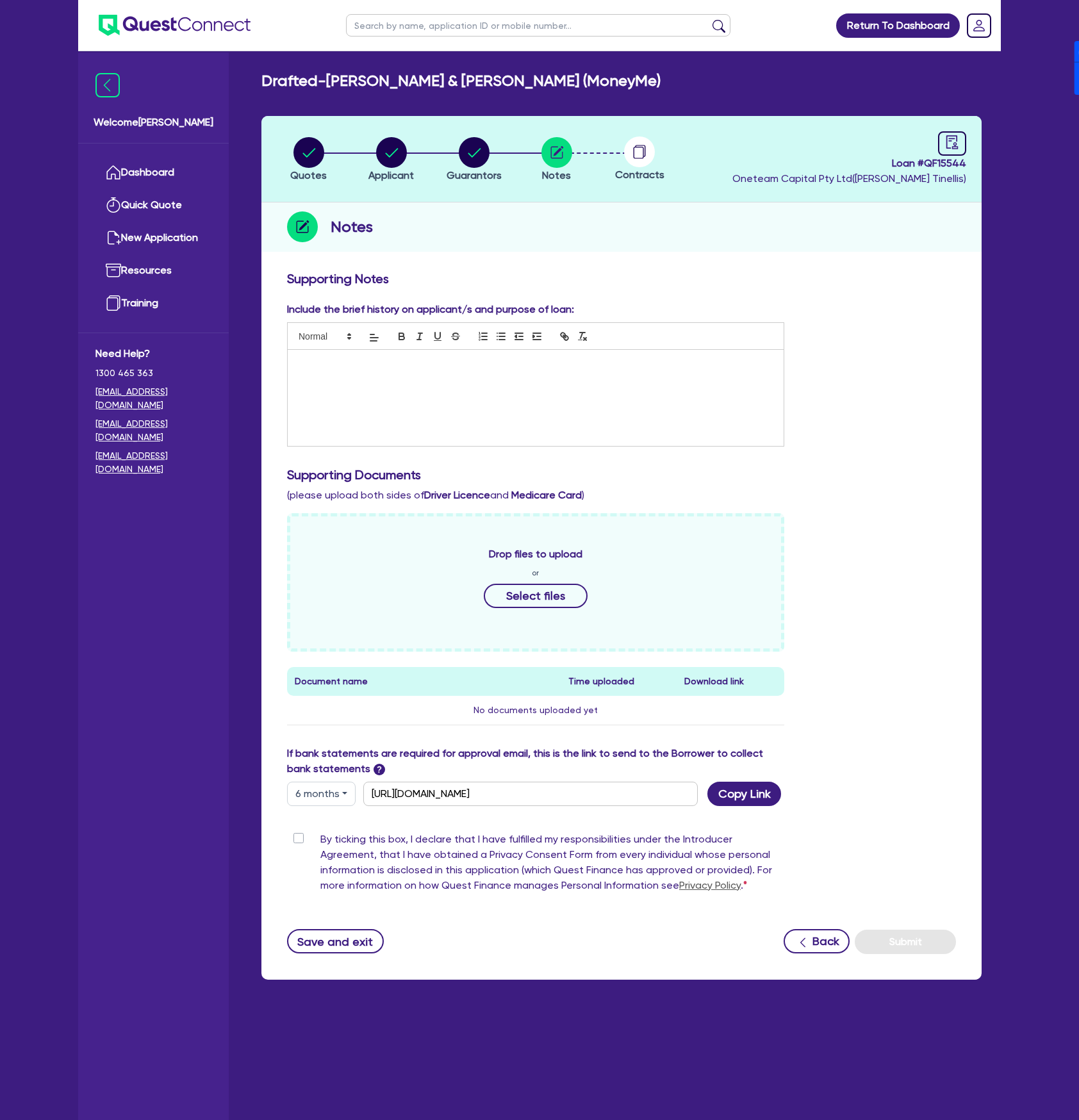
click at [947, 160] on span "Loan # QF15544" at bounding box center [849, 164] width 234 height 16
copy span "QF15544"
